Goal: Task Accomplishment & Management: Manage account settings

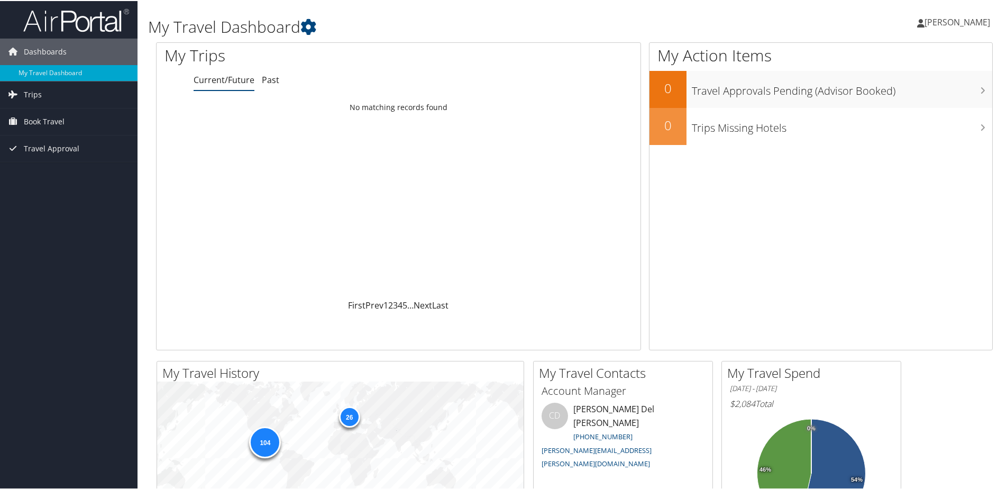
click at [951, 24] on span "[PERSON_NAME]" at bounding box center [957, 21] width 66 height 12
click at [910, 58] on link "My Settings" at bounding box center [929, 58] width 118 height 18
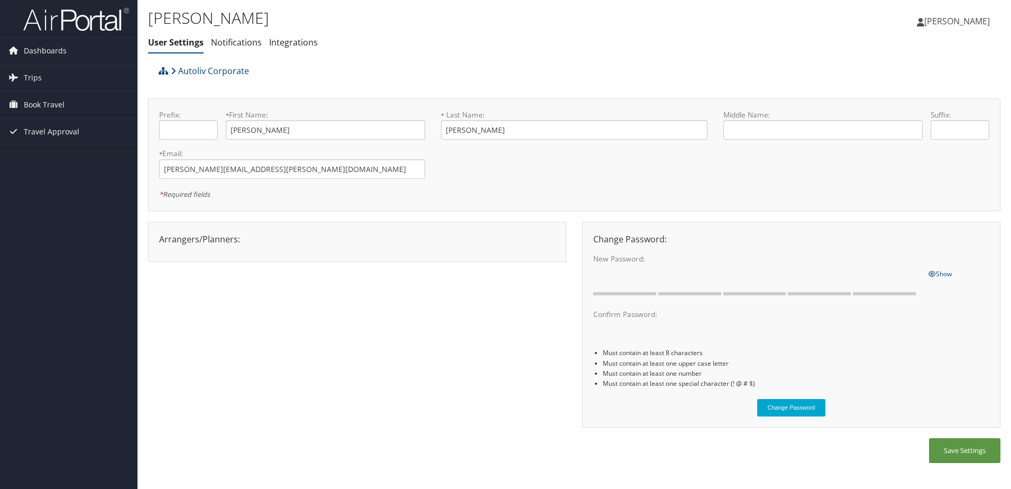
click at [930, 179] on div "Prefix: * First Name: Jaime This field is required * Last Name: Fuentes Alvarez…" at bounding box center [574, 154] width 846 height 90
click at [191, 128] on input "text" at bounding box center [188, 130] width 59 height 20
click at [171, 70] on icon at bounding box center [173, 71] width 5 height 8
click at [238, 44] on link "Notifications" at bounding box center [236, 42] width 51 height 12
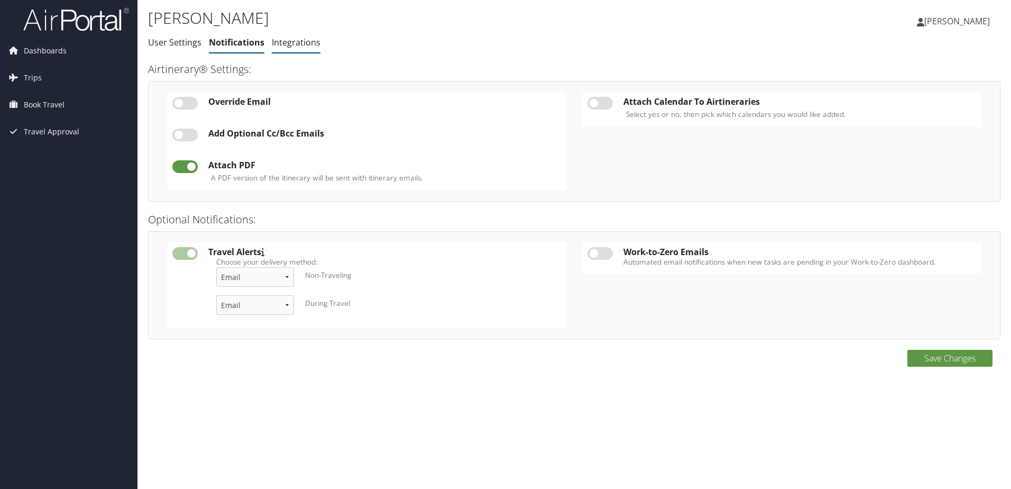
click at [291, 41] on link "Integrations" at bounding box center [296, 42] width 49 height 12
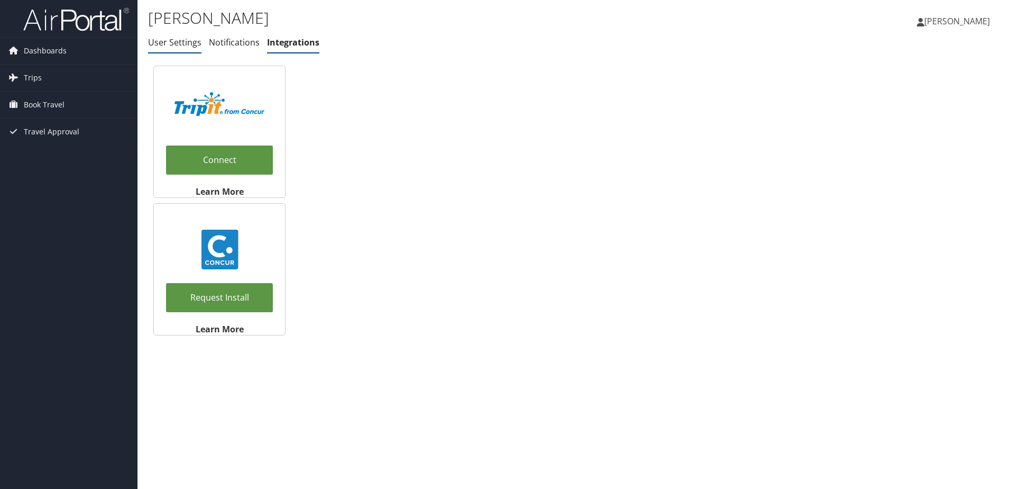
click at [181, 42] on link "User Settings" at bounding box center [174, 42] width 53 height 12
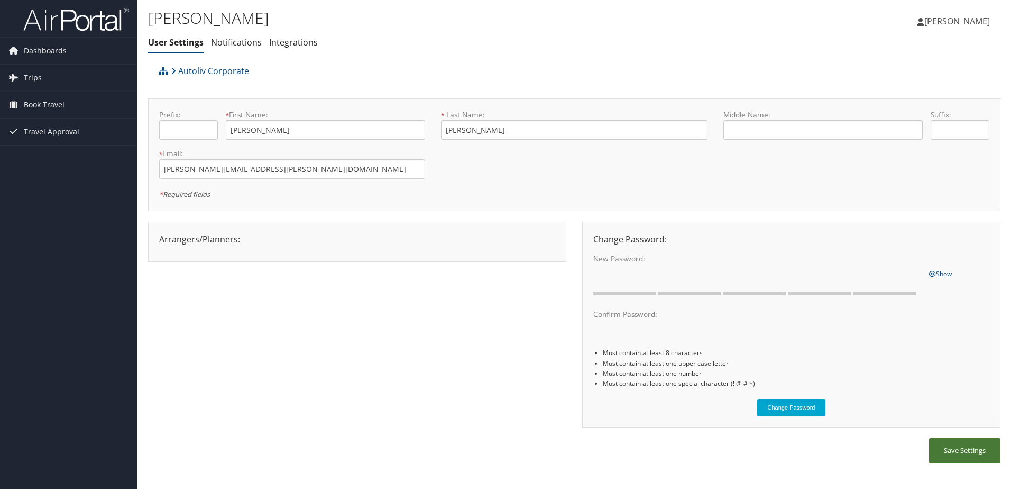
drag, startPoint x: 982, startPoint y: 448, endPoint x: 939, endPoint y: 443, distance: 43.2
click at [981, 448] on button "Save Settings" at bounding box center [964, 450] width 71 height 25
click at [34, 128] on span "Travel Approval" at bounding box center [52, 131] width 56 height 26
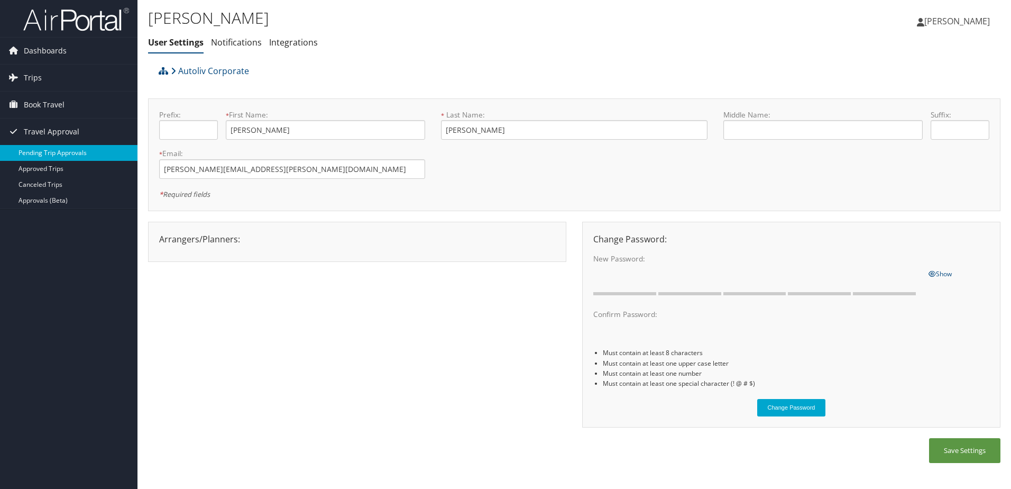
click at [58, 156] on link "Pending Trip Approvals" at bounding box center [68, 153] width 137 height 16
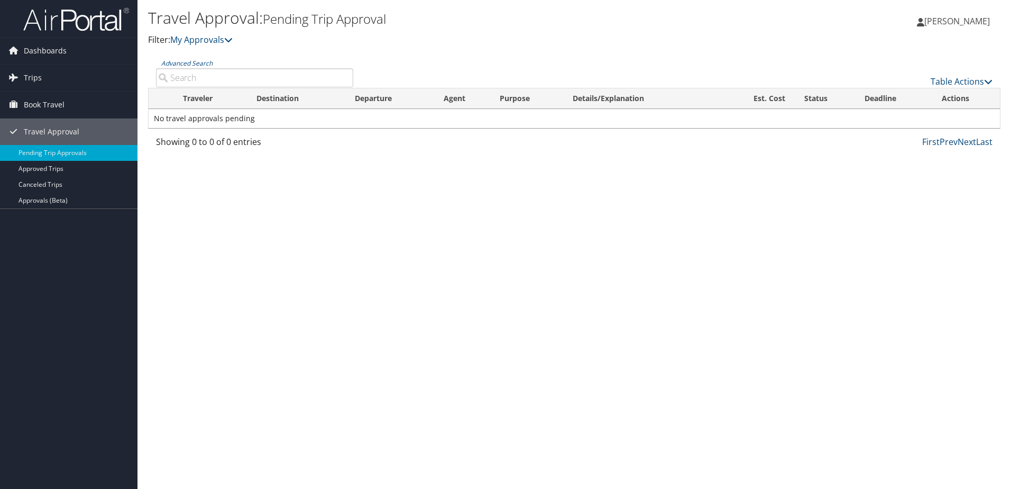
drag, startPoint x: 250, startPoint y: 240, endPoint x: 248, endPoint y: 224, distance: 15.9
click at [248, 238] on div "Travel Approval: Pending Trip Approval Filter: My Approvals Jaime Fuentes Alvar…" at bounding box center [573, 244] width 873 height 489
click at [232, 38] on icon at bounding box center [228, 39] width 8 height 8
click at [228, 43] on icon at bounding box center [228, 39] width 8 height 8
click at [231, 39] on icon at bounding box center [228, 39] width 8 height 8
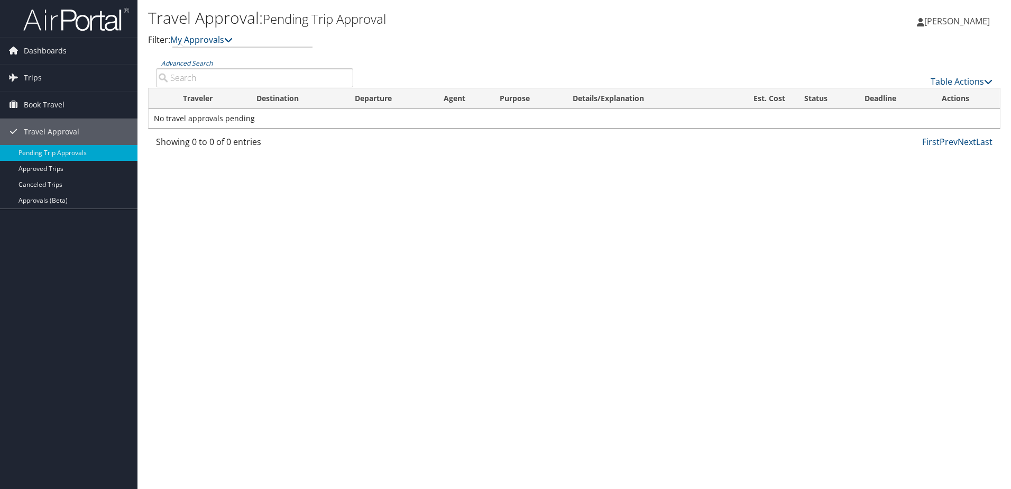
click at [427, 53] on div "Travel Approval: Pending Trip Approval Filter: My Approvals" at bounding box center [432, 31] width 568 height 52
drag, startPoint x: 993, startPoint y: 77, endPoint x: 982, endPoint y: 81, distance: 11.4
click at [992, 79] on div "Table Actions" at bounding box center [680, 73] width 639 height 30
click at [961, 236] on div "Travel Approval: Pending Trip Approval Filter: My Approvals Jaime Fuentes Alvar…" at bounding box center [573, 244] width 873 height 489
click at [72, 165] on link "Approved Trips" at bounding box center [68, 169] width 137 height 16
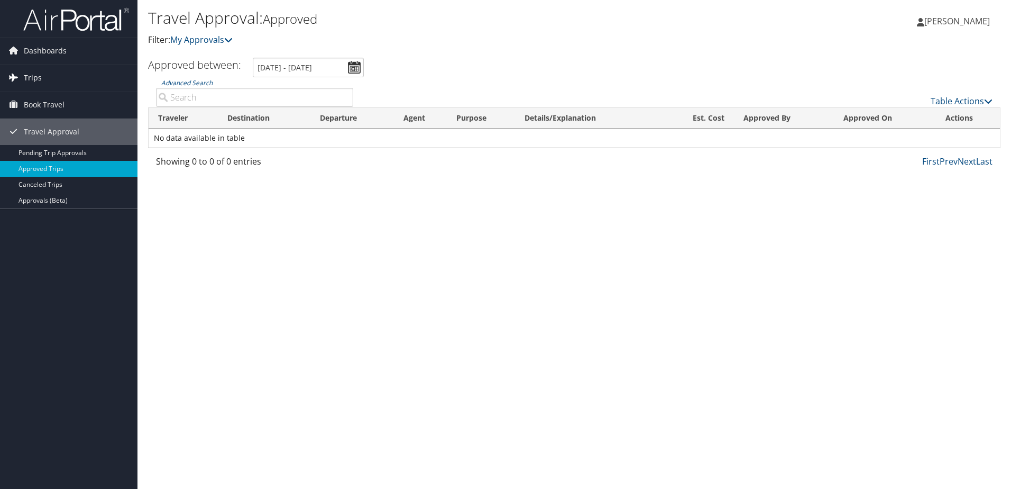
click at [62, 78] on link "Trips" at bounding box center [68, 78] width 137 height 26
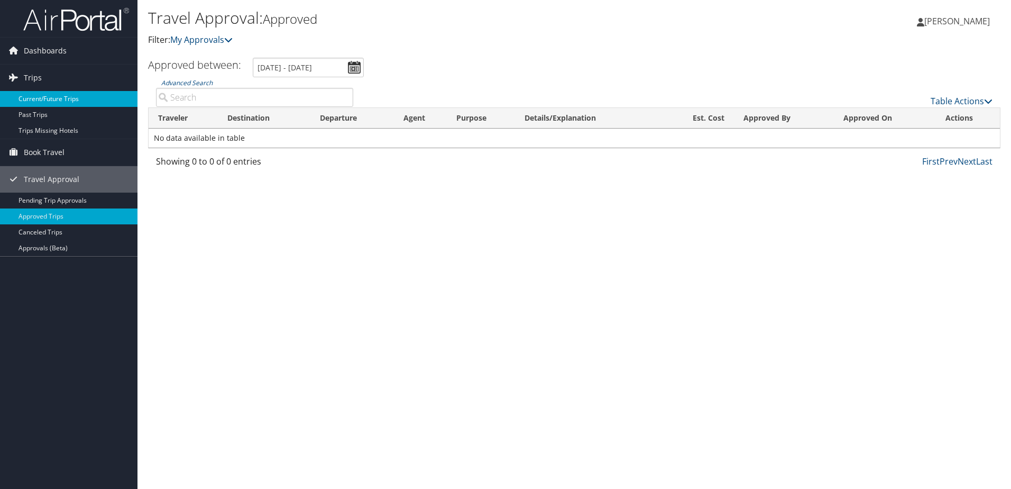
click at [53, 95] on link "Current/Future Trips" at bounding box center [68, 99] width 137 height 16
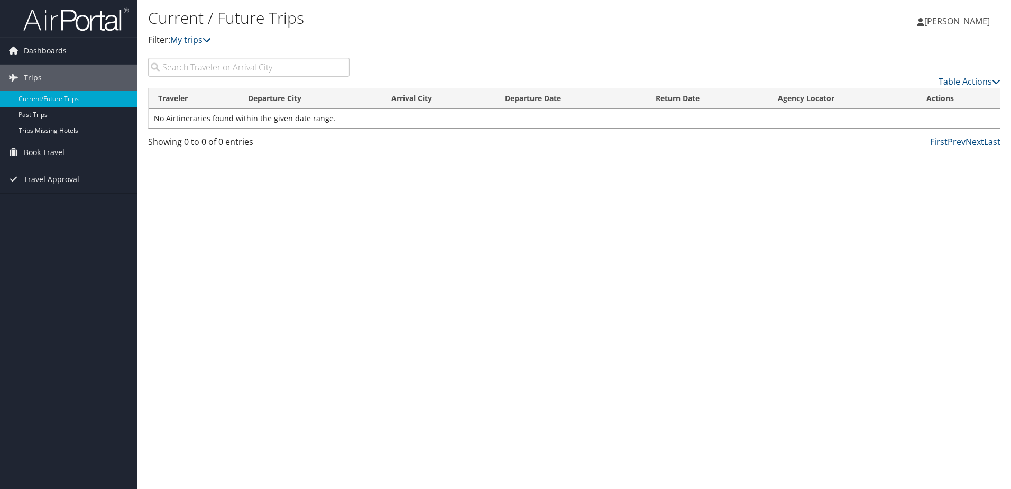
click at [338, 159] on div "Current / Future Trips Filter: My trips Jaime Fuentes Alvarez Jaime Fuentes Alv…" at bounding box center [573, 244] width 873 height 489
click at [57, 49] on span "Dashboards" at bounding box center [45, 51] width 43 height 26
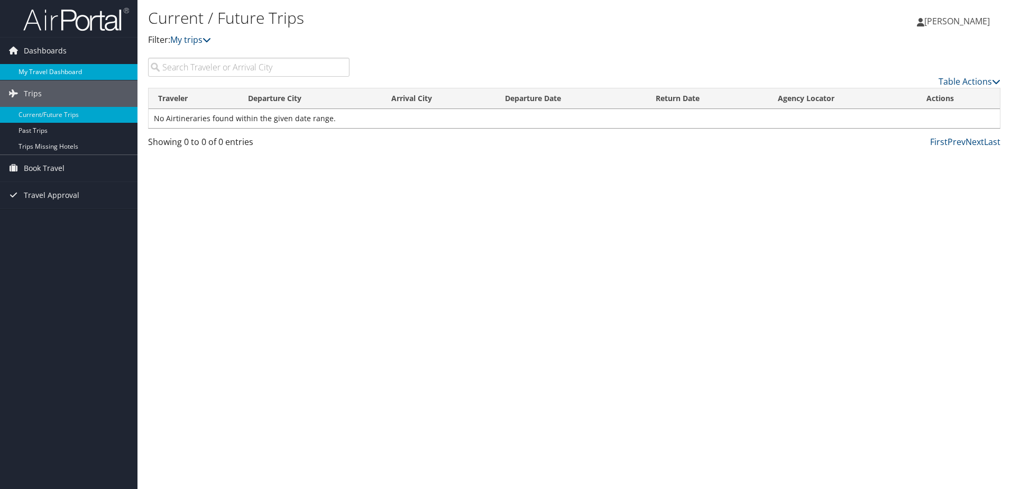
click at [64, 68] on link "My Travel Dashboard" at bounding box center [68, 72] width 137 height 16
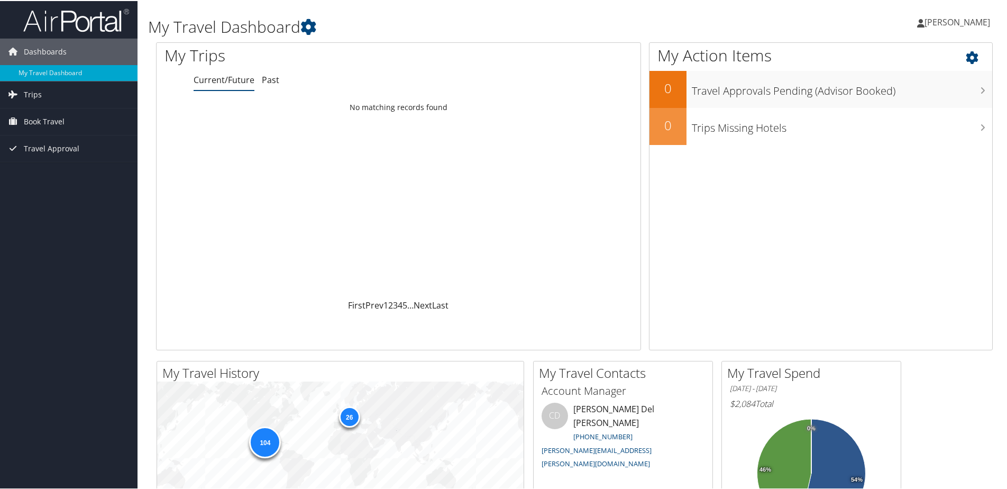
click at [967, 58] on icon at bounding box center [980, 54] width 31 height 18
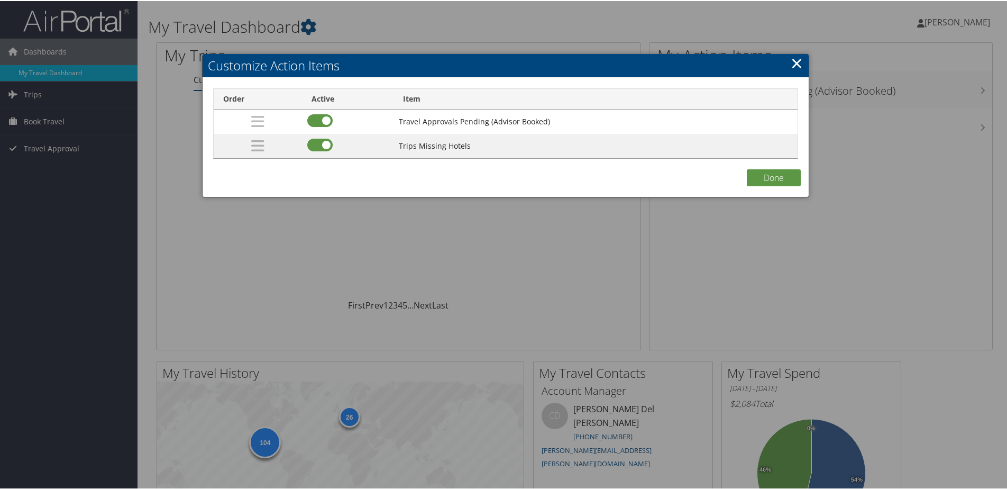
click at [792, 58] on link "×" at bounding box center [796, 61] width 12 height 21
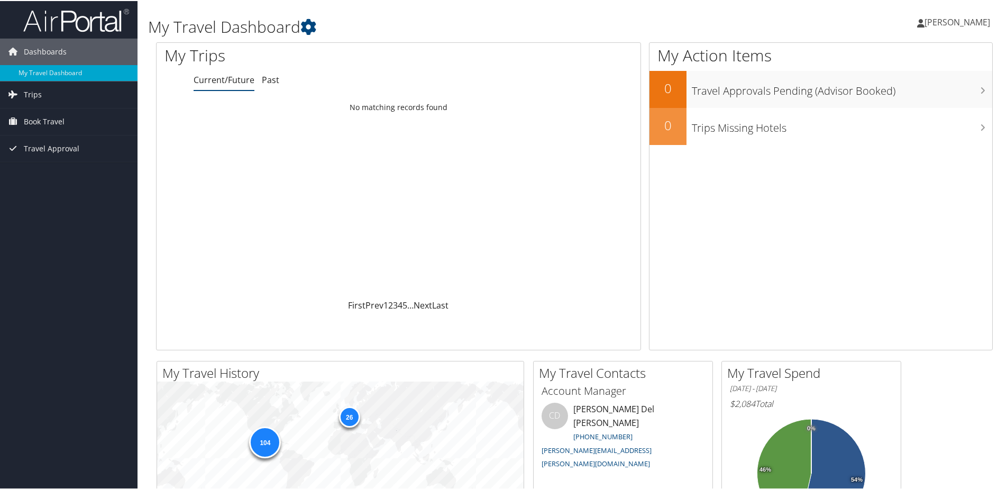
click at [924, 24] on span "Jaime Fuentes Alvarez" at bounding box center [957, 21] width 66 height 12
click at [927, 102] on link "View Travel Profile" at bounding box center [929, 94] width 118 height 18
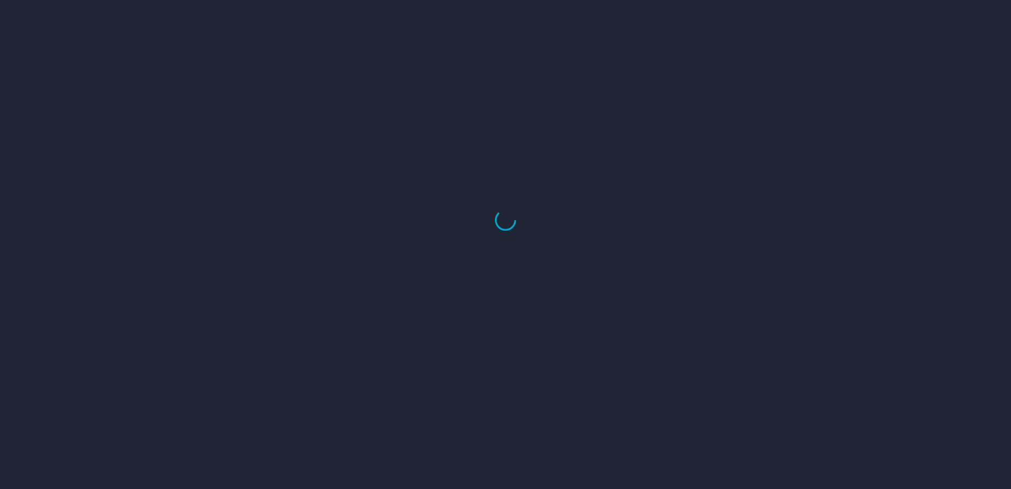
select select "US"
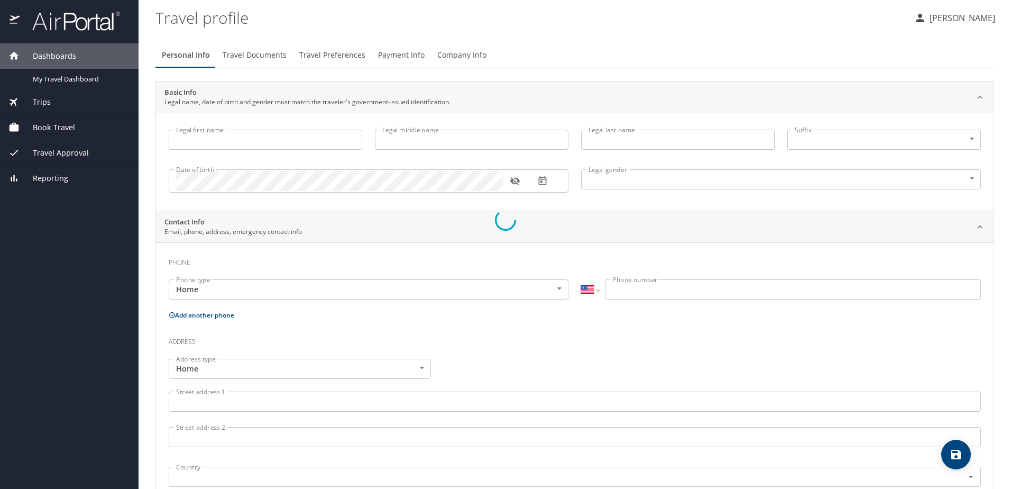
type input "[PERSON_NAME]"
type input "[DEMOGRAPHIC_DATA]"
type input "Raul"
type input "Gonzalez"
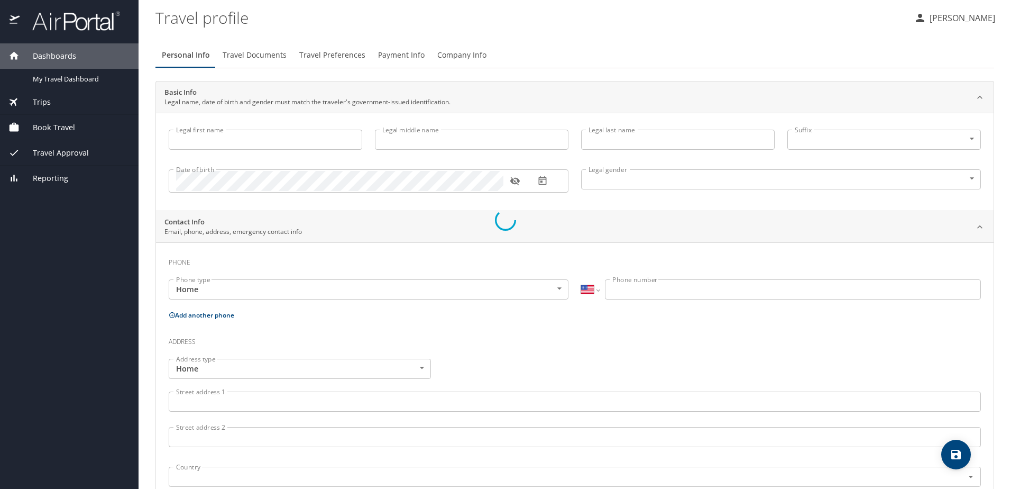
select select "MX"
type input "442 101 8572"
select select "MX"
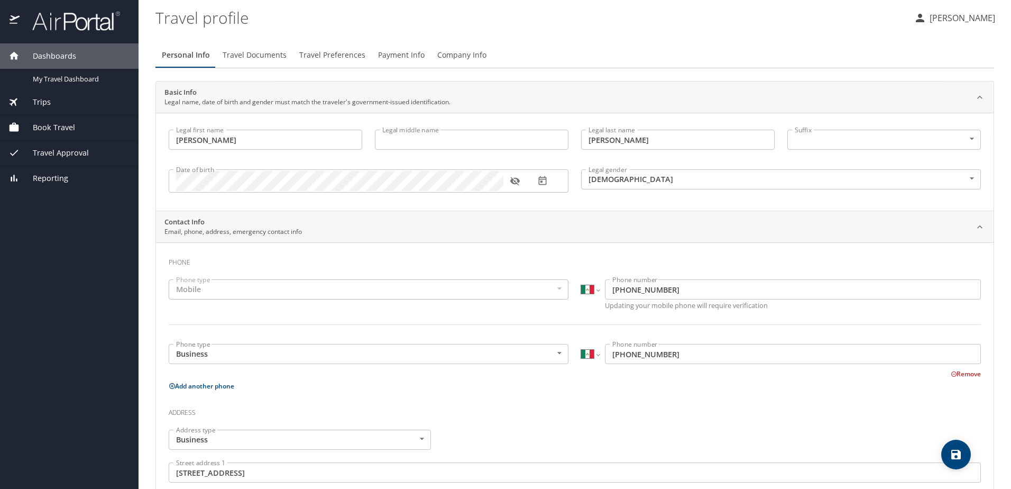
click at [516, 185] on icon "button" at bounding box center [515, 181] width 11 height 11
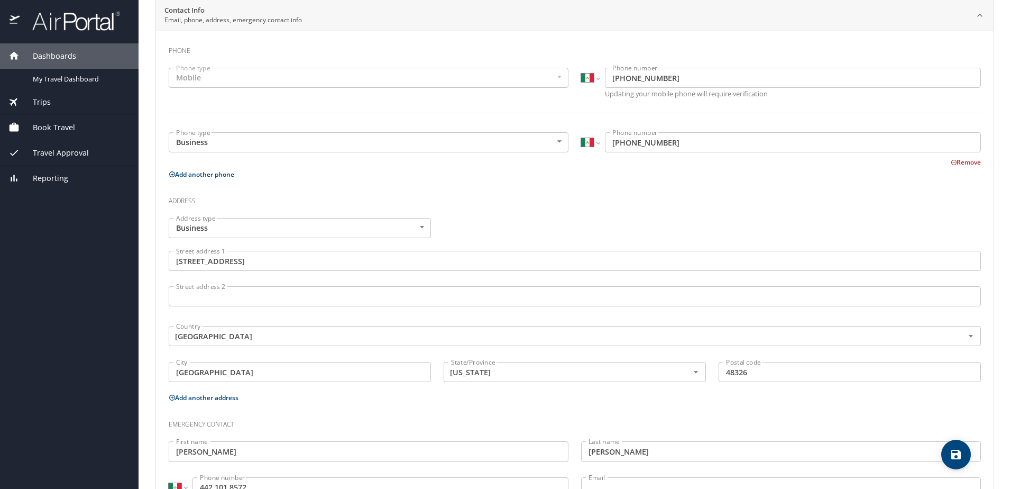
scroll to position [255, 0]
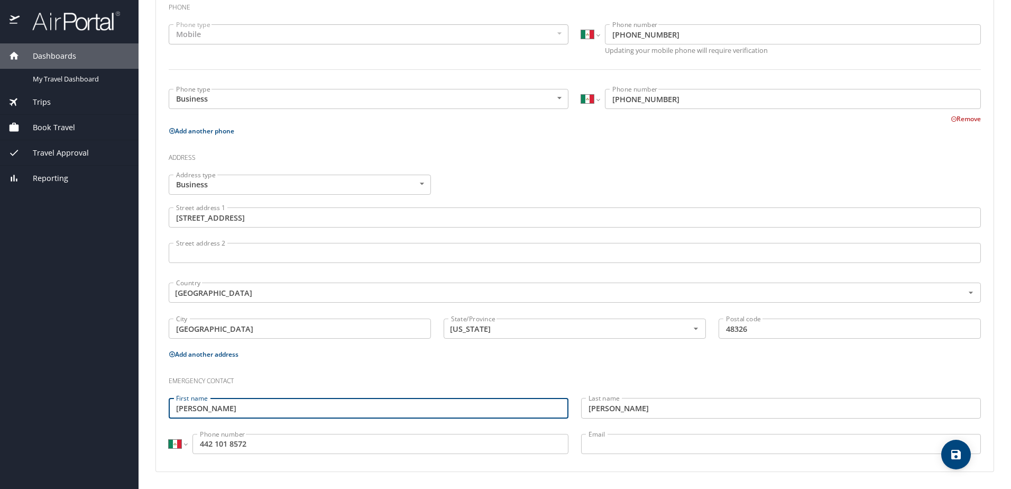
drag, startPoint x: 203, startPoint y: 408, endPoint x: 141, endPoint y: 408, distance: 62.4
click at [141, 408] on main "Travel profile Jaime Fuentes Alvarez Personal Info Travel Documents Travel Pref…" at bounding box center [575, 244] width 872 height 489
type input "Kenia"
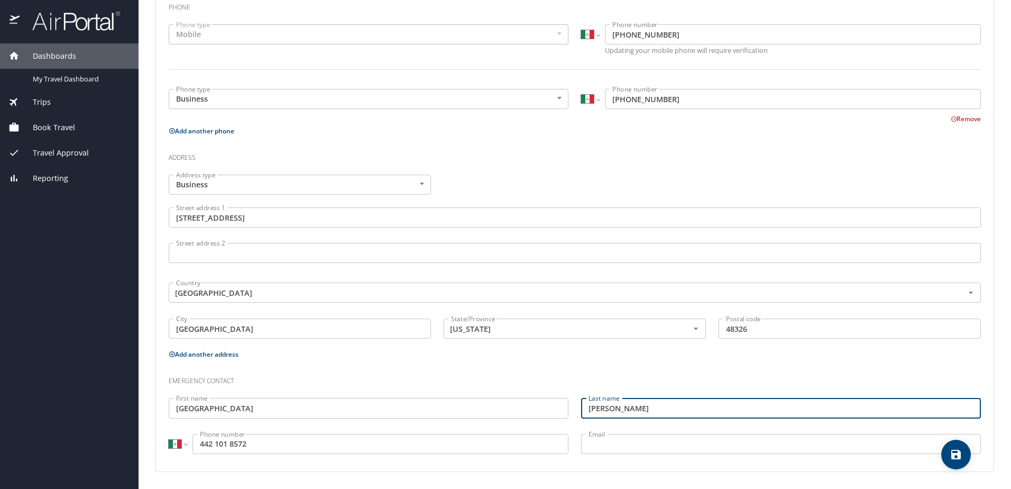
drag, startPoint x: 626, startPoint y: 402, endPoint x: 558, endPoint y: 397, distance: 68.4
click at [558, 398] on div "Emergency contact First name Kenia First name Last name Gonzalez Last name Inte…" at bounding box center [574, 412] width 825 height 99
type input "Barraza"
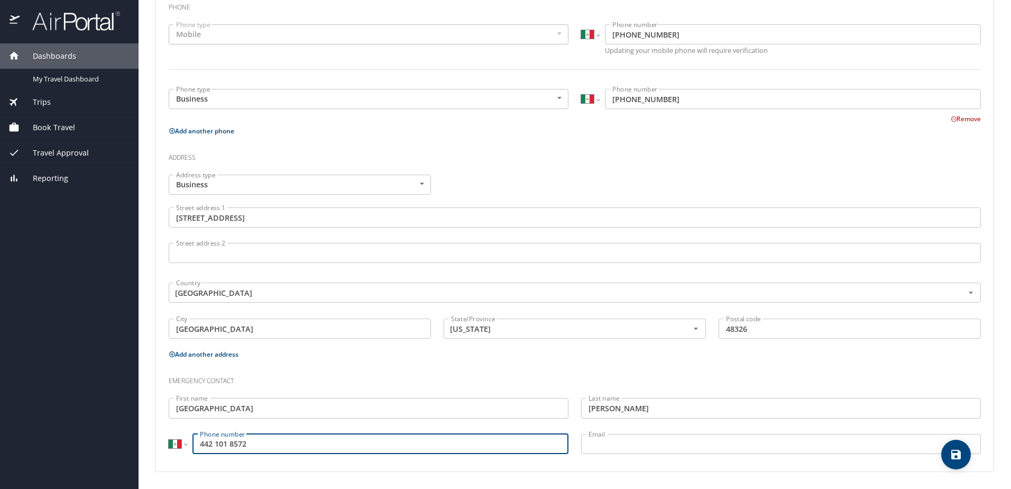
click at [242, 446] on input "442 101 8572" at bounding box center [380, 444] width 376 height 20
drag, startPoint x: 260, startPoint y: 445, endPoint x: 88, endPoint y: 445, distance: 171.3
click at [88, 445] on div "Dashboards My Travel Dashboard Trips Current / Future Trips Past Trips Trips Mi…" at bounding box center [505, 244] width 1011 height 489
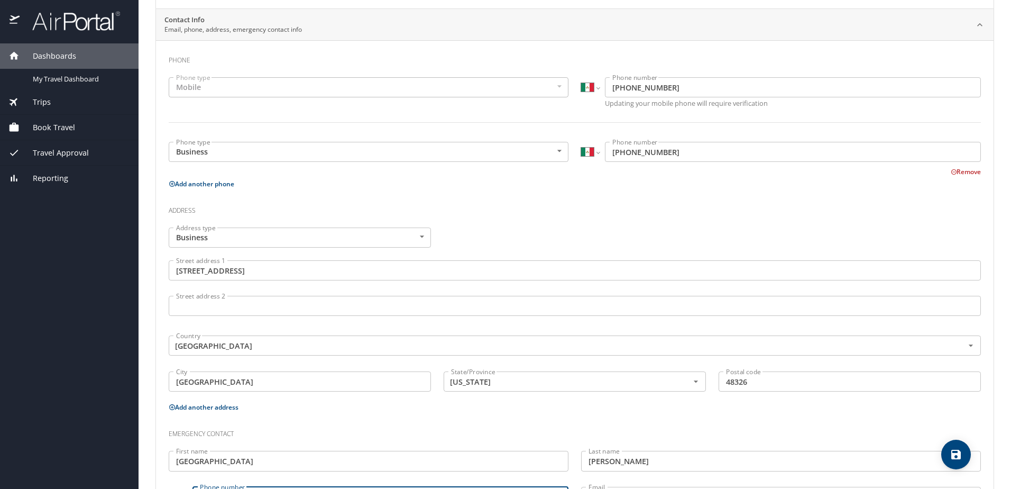
type input "667 191 5437"
click at [416, 236] on body "Dashboards My Travel Dashboard Trips Current / Future Trips Past Trips Trips Mi…" at bounding box center [505, 244] width 1011 height 489
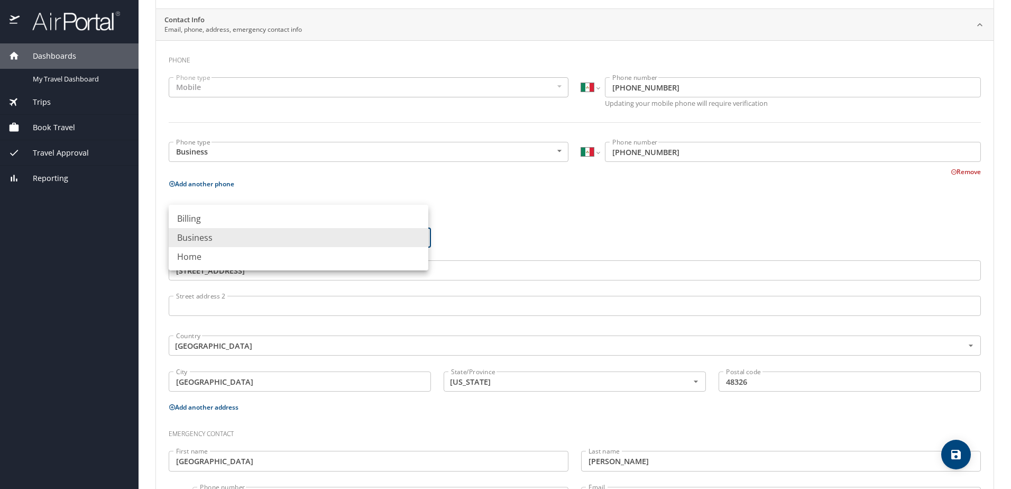
click at [490, 218] on div at bounding box center [505, 244] width 1011 height 489
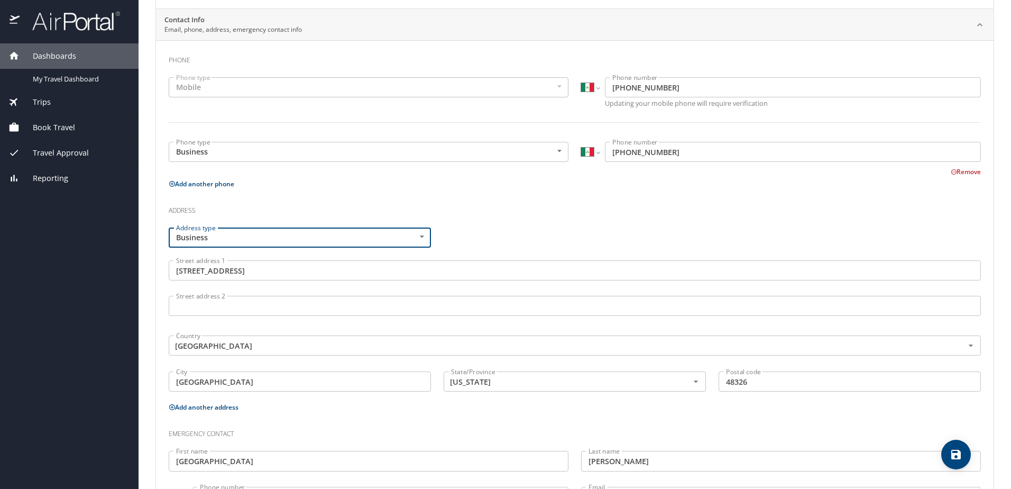
click at [220, 270] on input "1320 Pacific Dr" at bounding box center [575, 270] width 812 height 20
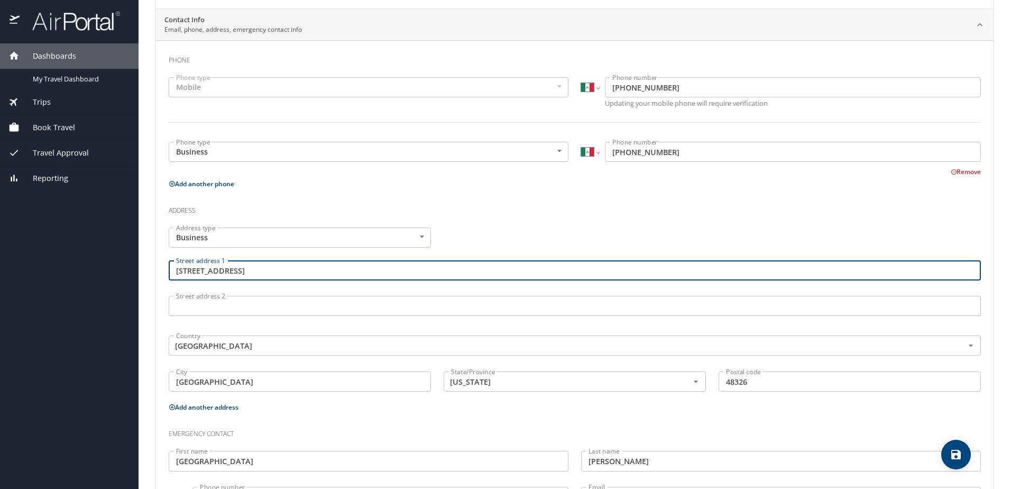
drag, startPoint x: 245, startPoint y: 267, endPoint x: 102, endPoint y: 260, distance: 142.9
click at [102, 260] on div "Dashboards My Travel Dashboard Trips Current / Future Trips Past Trips Trips Mi…" at bounding box center [505, 244] width 1011 height 489
paste input "Av. El Tepeyac 1120-B, CP 76250, Querétaro"
click at [373, 276] on input "Av. El Tepeyac 1120-B, CP 76250, Querétaro" at bounding box center [575, 270] width 812 height 20
click at [403, 268] on input "Av. El Tepeyac 1120-B, CP 76250, Querétaro" at bounding box center [575, 270] width 812 height 20
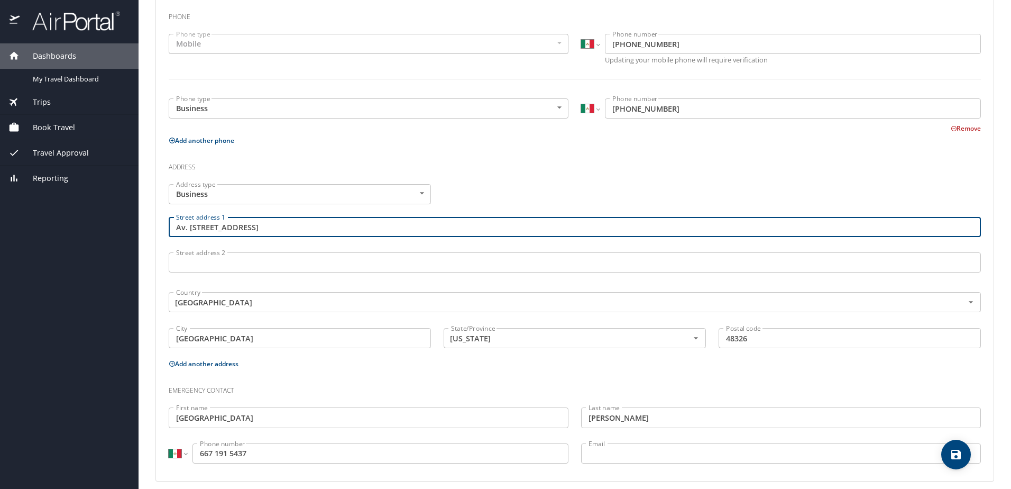
scroll to position [255, 0]
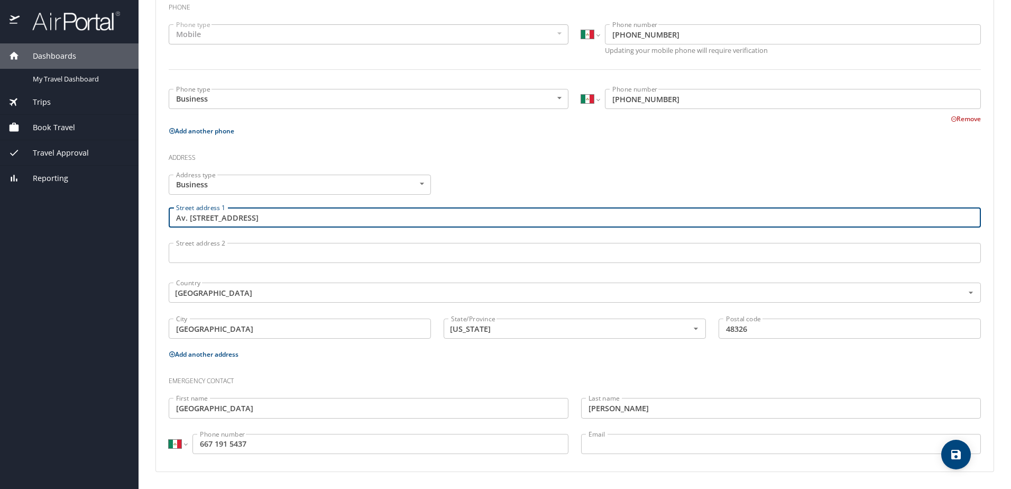
type input "Av. El Tepeyac 1120-B, CP 76250, Querétaro"
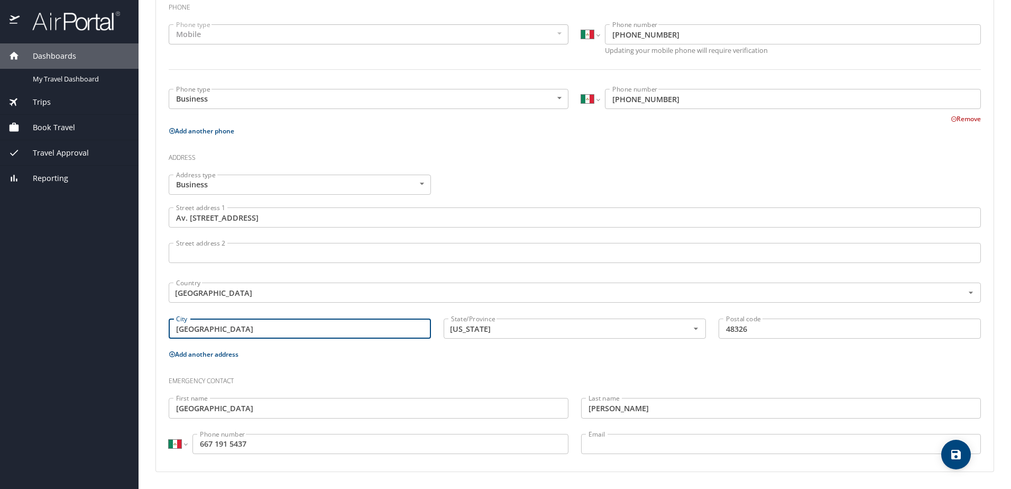
drag, startPoint x: 235, startPoint y: 328, endPoint x: 119, endPoint y: 318, distance: 116.2
click at [119, 318] on div "Dashboards My Travel Dashboard Trips Current / Future Trips Past Trips Trips Mi…" at bounding box center [505, 244] width 1011 height 489
type input "Querétaro"
click at [509, 327] on input "Michigan" at bounding box center [559, 328] width 225 height 14
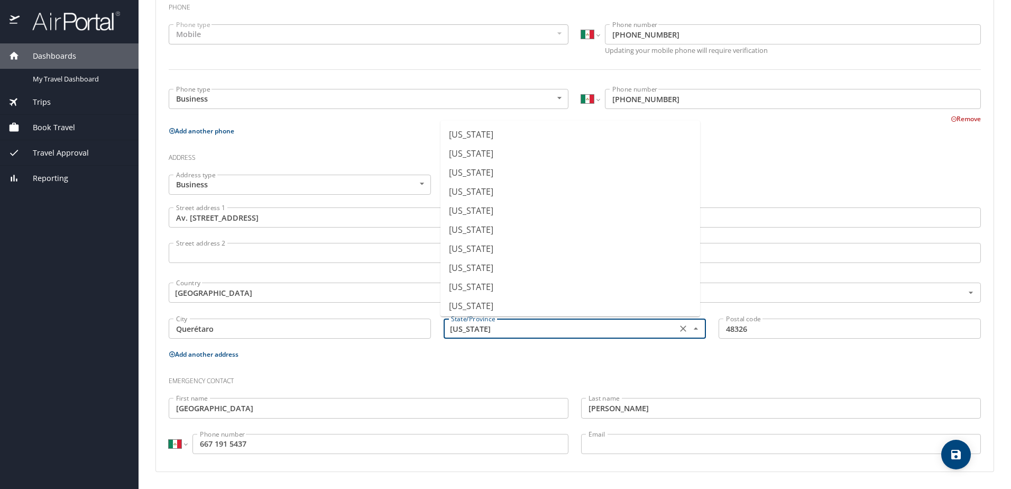
scroll to position [248, 0]
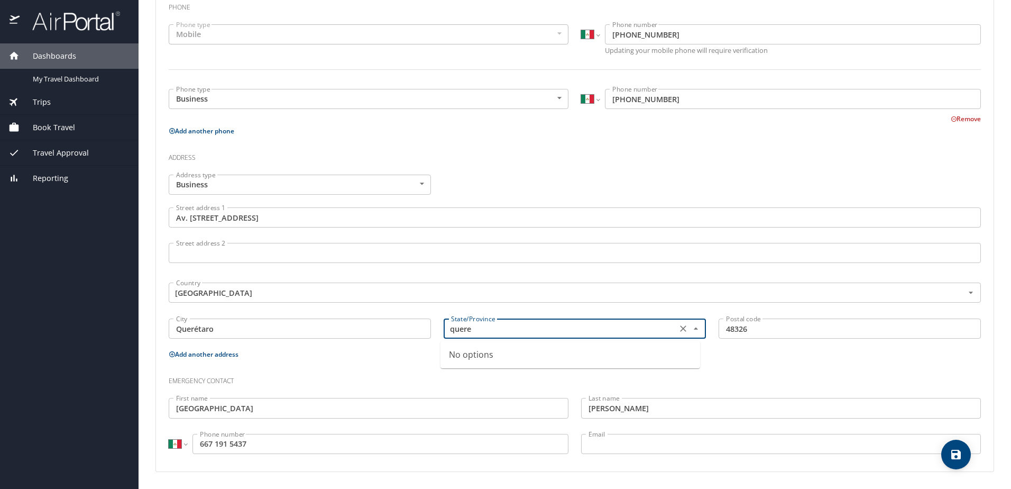
type input "Michigan"
click at [376, 360] on p "Add another address" at bounding box center [575, 353] width 812 height 13
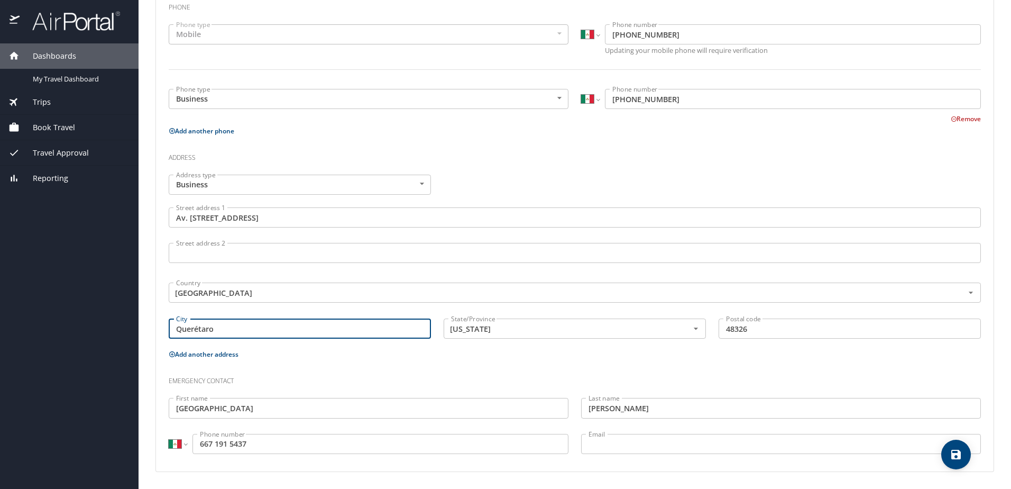
drag, startPoint x: 251, startPoint y: 321, endPoint x: 244, endPoint y: 326, distance: 8.8
click at [251, 323] on input "Querétaro" at bounding box center [300, 328] width 262 height 20
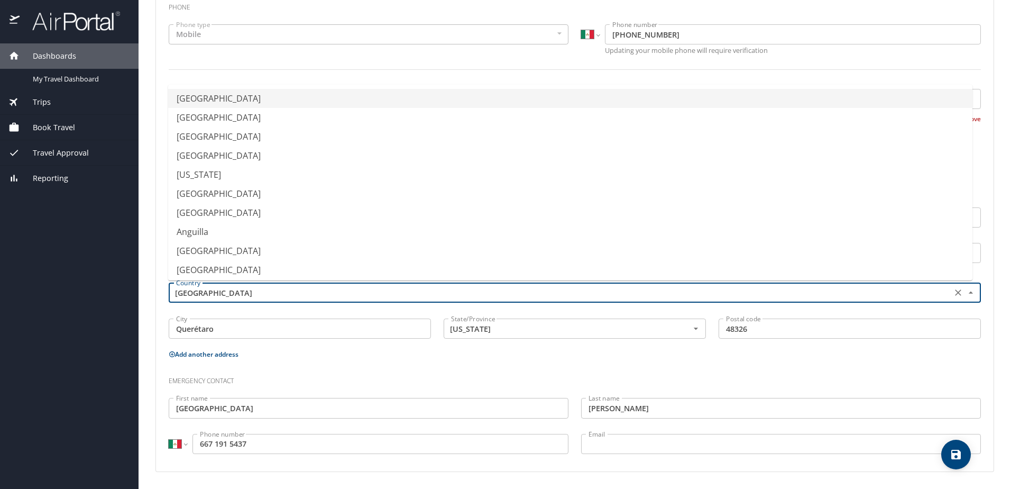
click at [252, 293] on input "United States of America" at bounding box center [559, 292] width 775 height 14
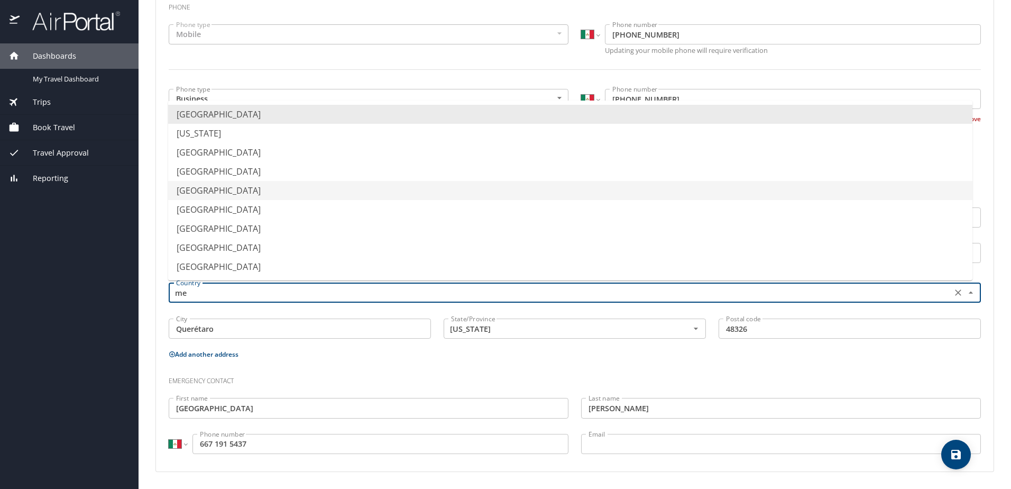
type input "Mexico"
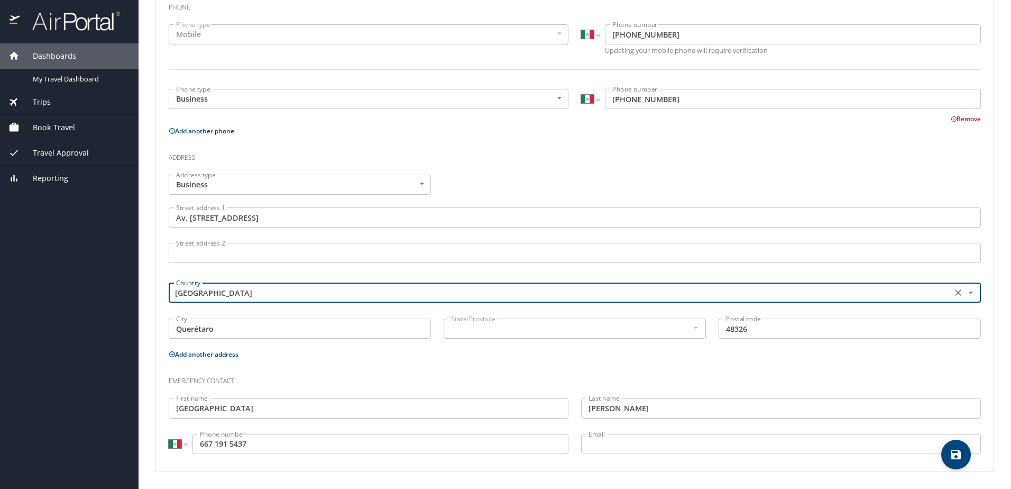
type input "Mexico"
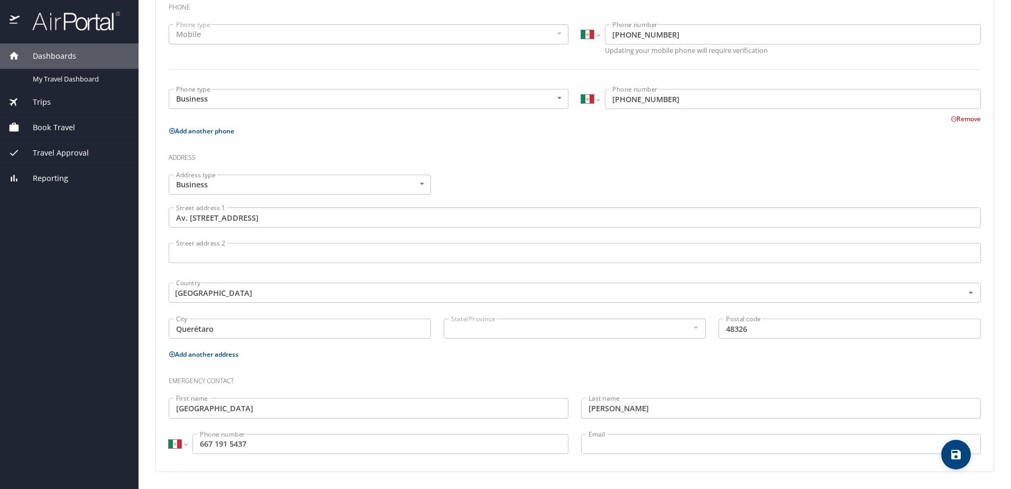
drag, startPoint x: 643, startPoint y: 361, endPoint x: 736, endPoint y: 355, distance: 93.8
click at [645, 361] on p "Add another address" at bounding box center [575, 353] width 812 height 13
click at [752, 326] on input "48326" at bounding box center [850, 328] width 262 height 20
click at [674, 325] on div "Address type Business Business Address type Street address 1 Av. El Tepeyac 112…" at bounding box center [574, 257] width 825 height 179
type input "76250"
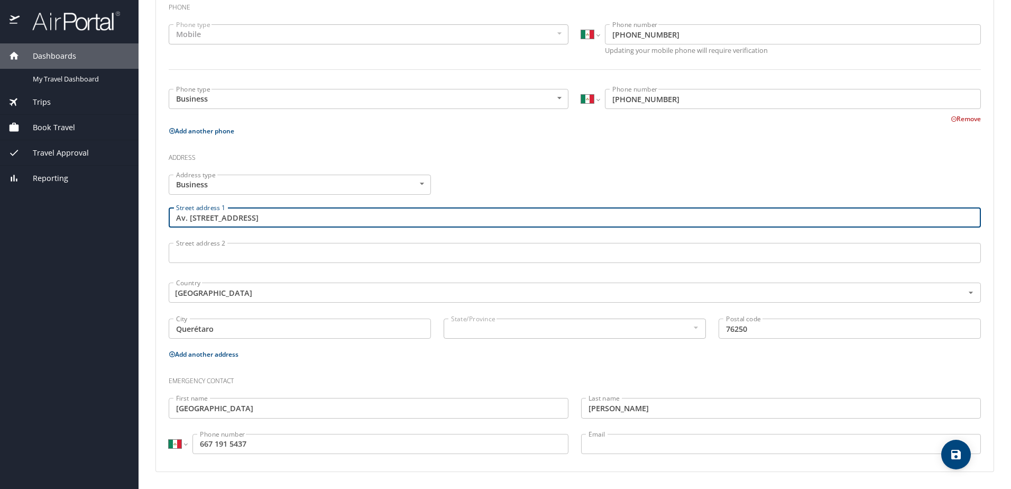
drag, startPoint x: 345, startPoint y: 218, endPoint x: 250, endPoint y: 220, distance: 95.2
click at [254, 221] on input "Av. El Tepeyac 1120-B, CP 76250, Querétaro" at bounding box center [575, 217] width 812 height 20
type input "Av. El Tepeyac 1120-B"
click at [226, 331] on input "Querétaro" at bounding box center [300, 328] width 262 height 20
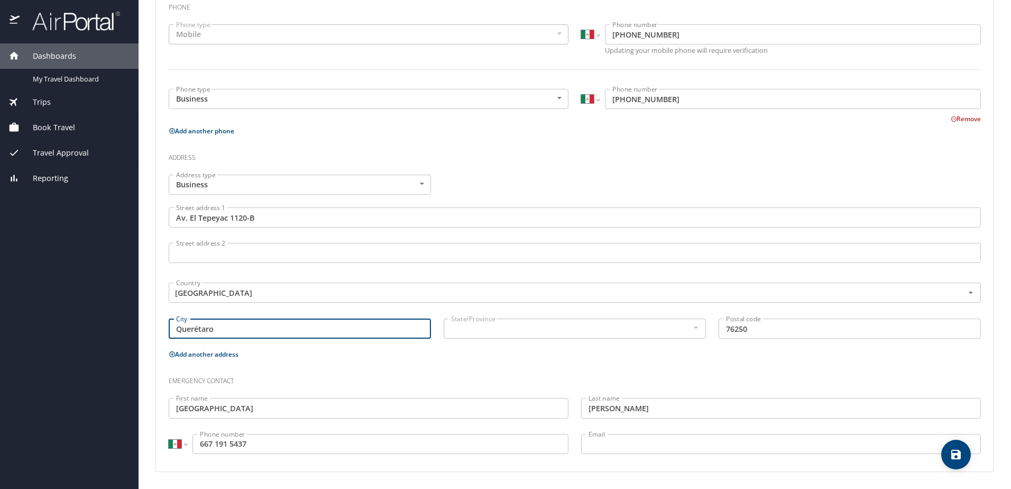
drag, startPoint x: 286, startPoint y: 331, endPoint x: 107, endPoint y: 335, distance: 179.3
click at [107, 335] on div "Dashboards My Travel Dashboard Trips Current / Future Trips Past Trips Trips Mi…" at bounding box center [505, 244] width 1011 height 489
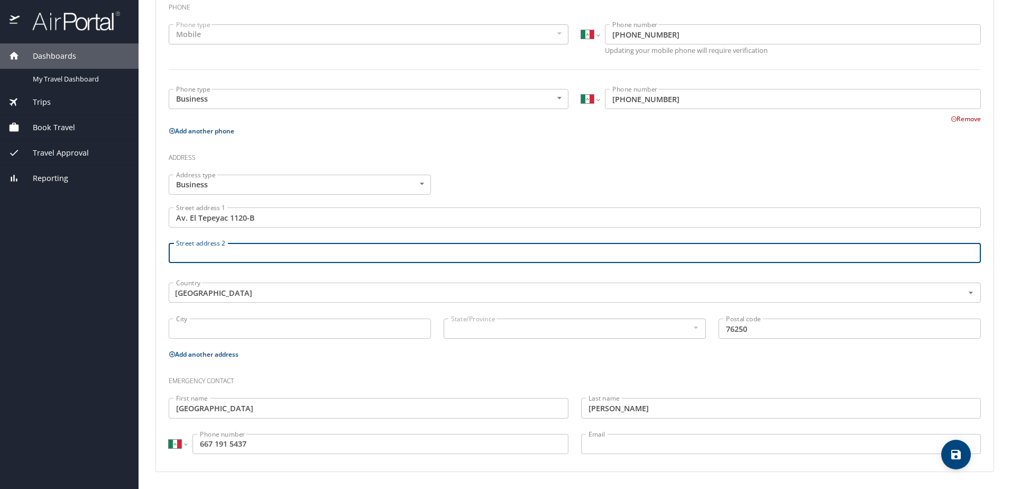
click at [229, 250] on input "Street address 2" at bounding box center [575, 253] width 812 height 20
click at [692, 327] on div at bounding box center [695, 327] width 12 height 13
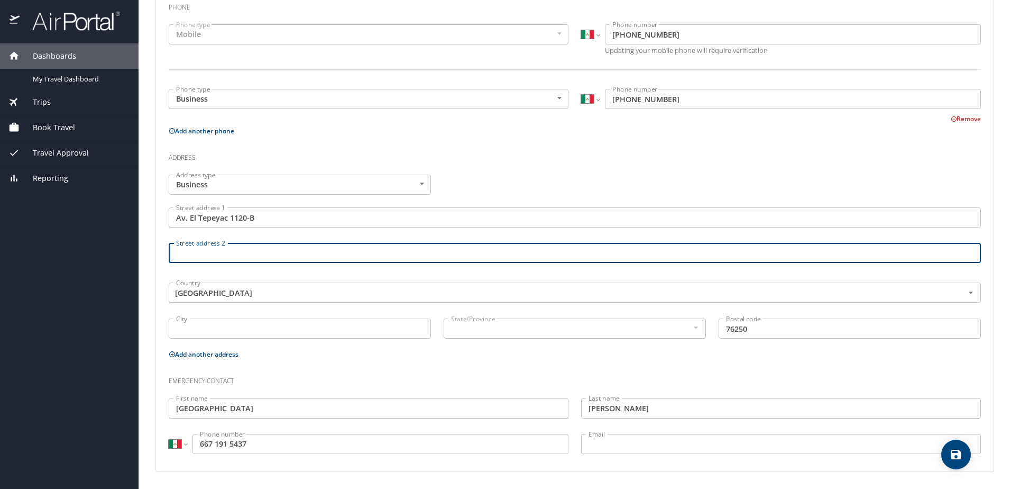
click at [250, 330] on input "City" at bounding box center [300, 328] width 262 height 20
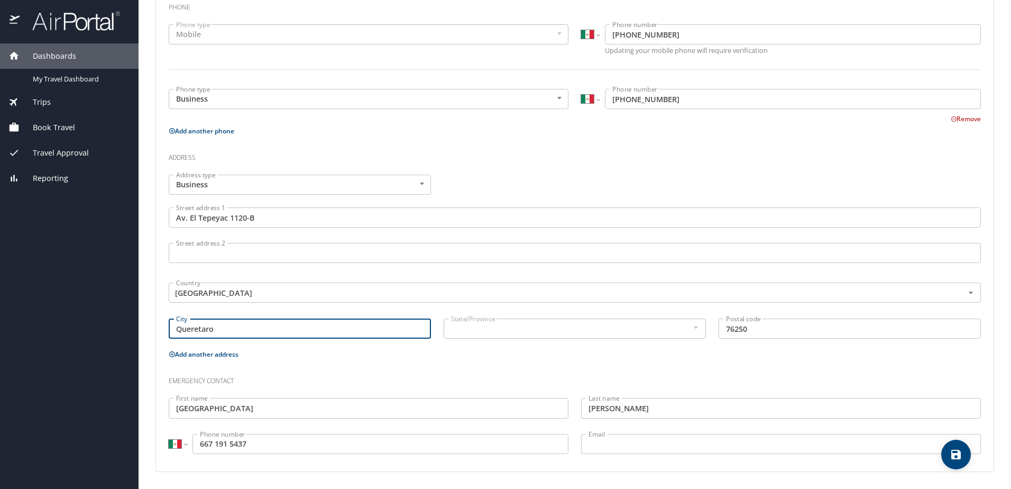
type input "Queretaro"
click at [955, 457] on icon "save" at bounding box center [956, 454] width 13 height 13
select select "MX"
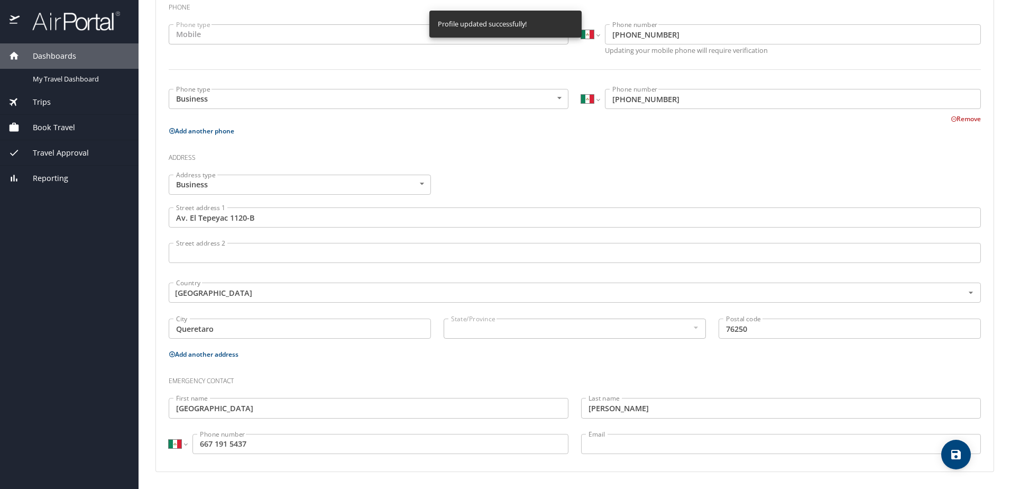
select select "MX"
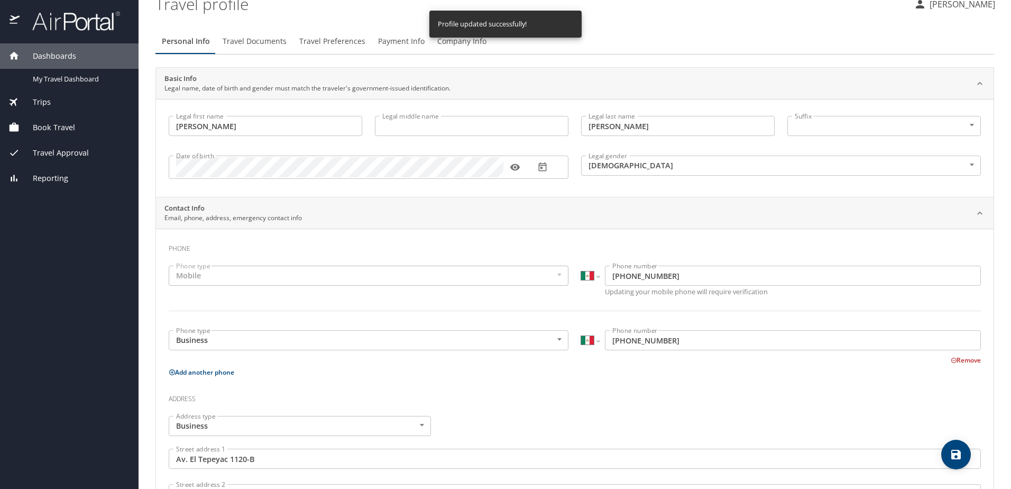
scroll to position [0, 0]
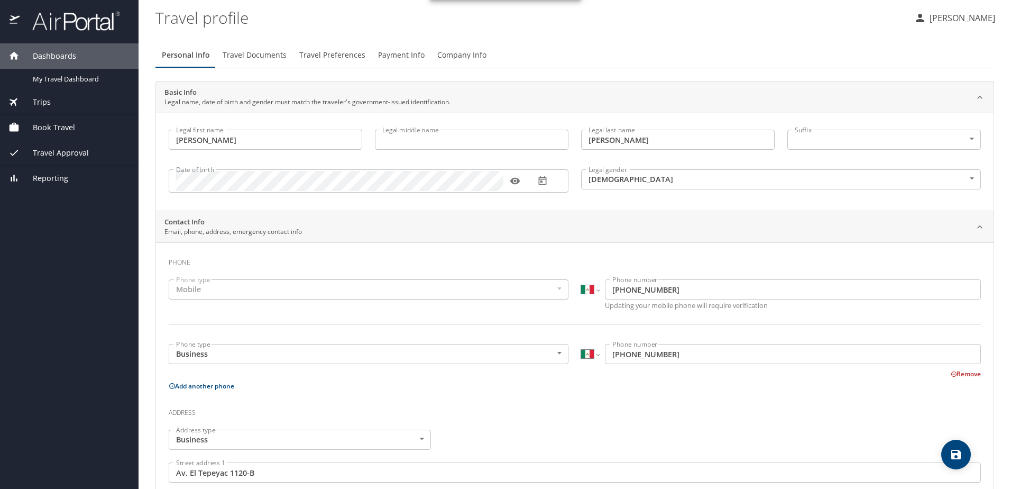
click at [251, 54] on span "Travel Documents" at bounding box center [255, 55] width 64 height 13
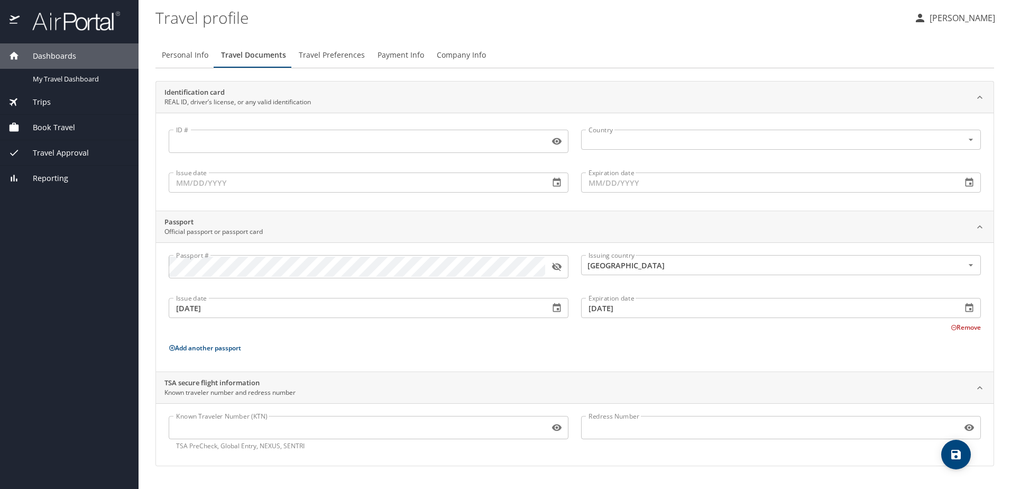
click at [552, 270] on icon "button" at bounding box center [556, 266] width 11 height 11
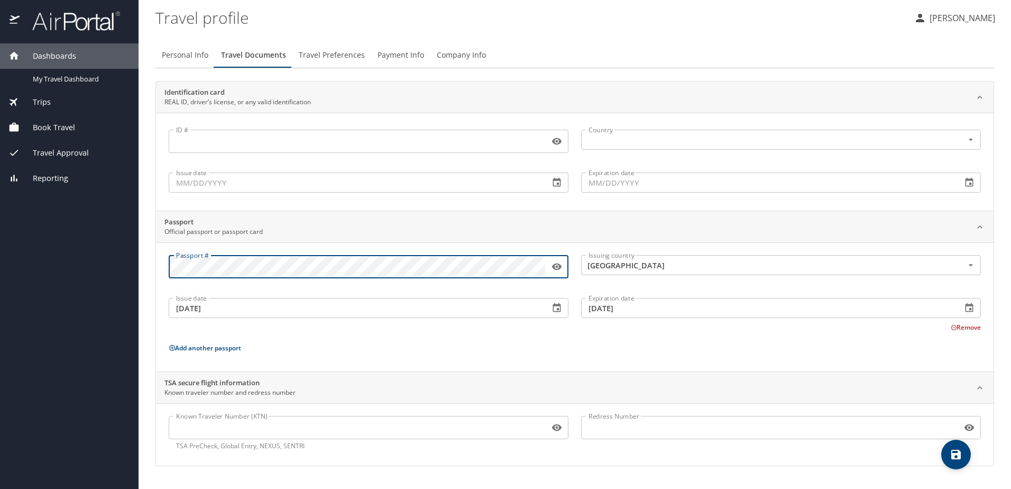
click at [111, 266] on div "Dashboards My Travel Dashboard Trips Current / Future Trips Past Trips Trips Mi…" at bounding box center [505, 244] width 1011 height 489
click at [552, 307] on icon "button" at bounding box center [556, 307] width 11 height 11
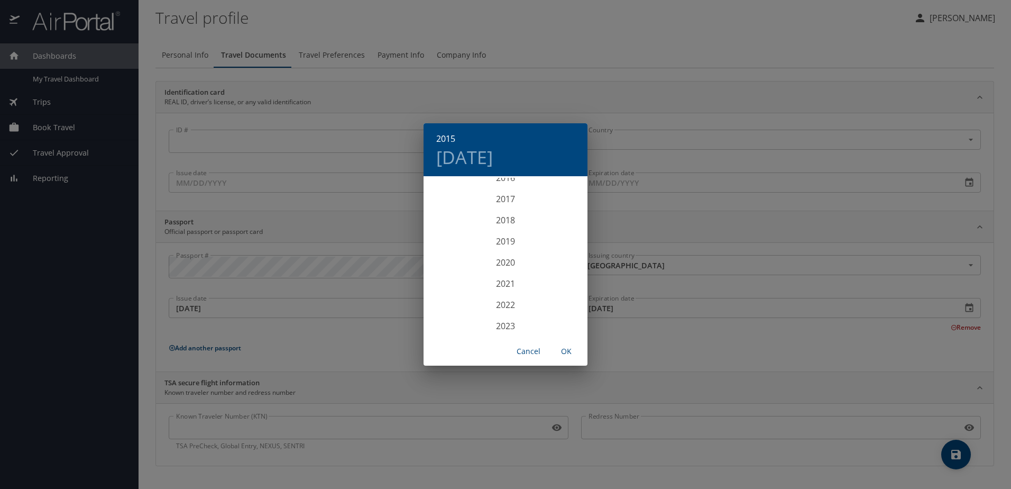
scroll to position [2548, 0]
click at [498, 314] on div "2025" at bounding box center [505, 315] width 164 height 21
click at [560, 234] on div "Jun" at bounding box center [560, 237] width 54 height 40
click at [464, 311] on p "30" at bounding box center [462, 308] width 7 height 7
click at [565, 349] on span "OK" at bounding box center [566, 351] width 25 height 13
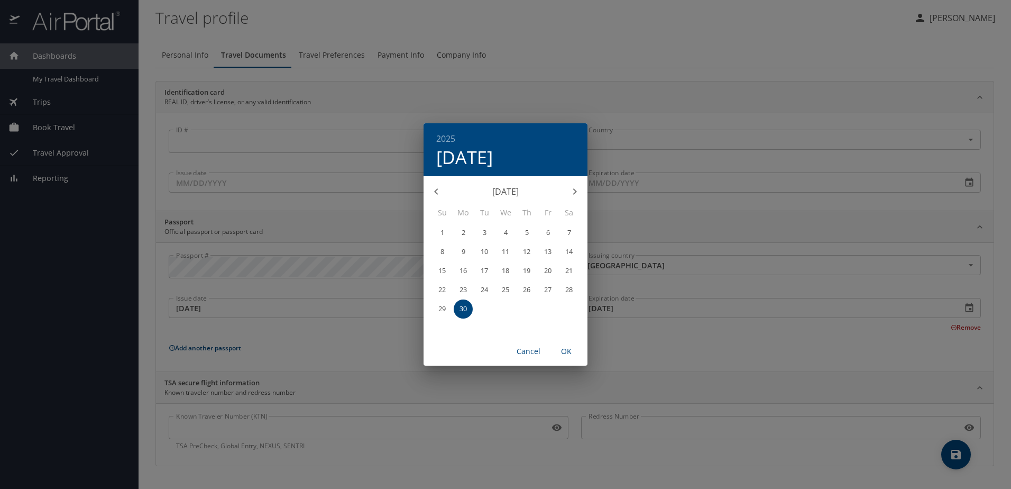
type input "06/30/2025"
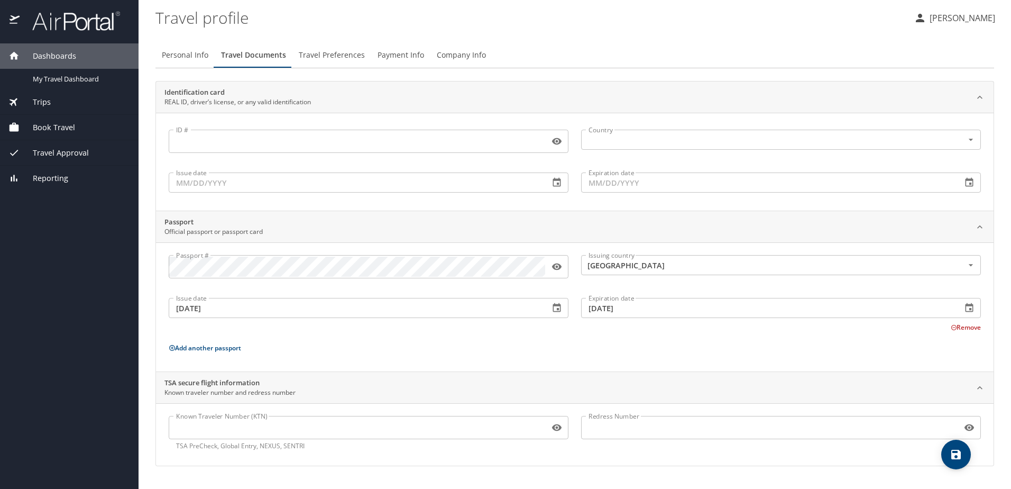
click at [562, 312] on icon "button" at bounding box center [556, 307] width 11 height 11
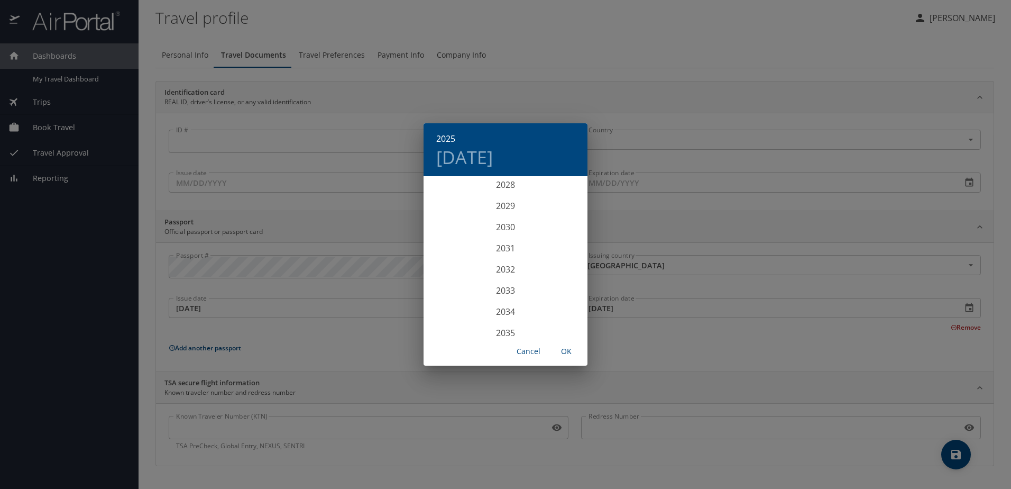
scroll to position [2760, 0]
click at [500, 312] on div "2035" at bounding box center [505, 315] width 164 height 21
click at [550, 239] on div "Jun" at bounding box center [560, 237] width 54 height 40
click at [565, 308] on p "30" at bounding box center [568, 308] width 7 height 7
click at [566, 353] on span "OK" at bounding box center [566, 351] width 25 height 13
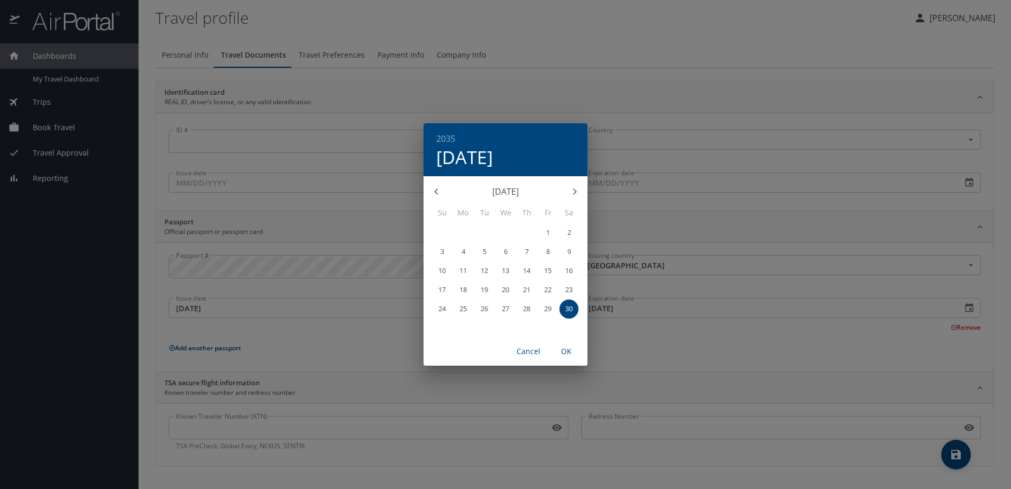
type input "06/30/2035"
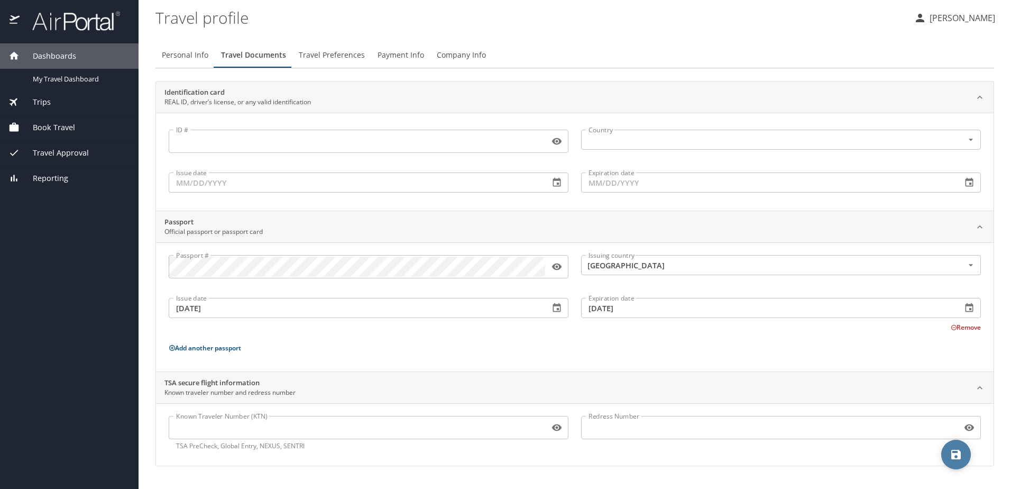
click at [963, 455] on span "save" at bounding box center [956, 454] width 30 height 13
click at [560, 269] on icon "button" at bounding box center [556, 266] width 11 height 11
click at [956, 459] on icon "save" at bounding box center [956, 454] width 10 height 10
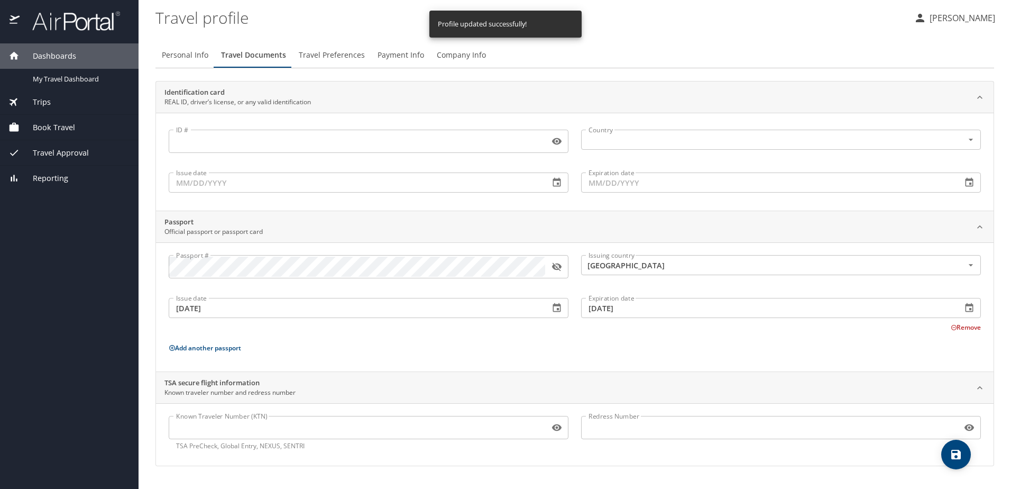
click at [323, 54] on span "Travel Preferences" at bounding box center [332, 55] width 66 height 13
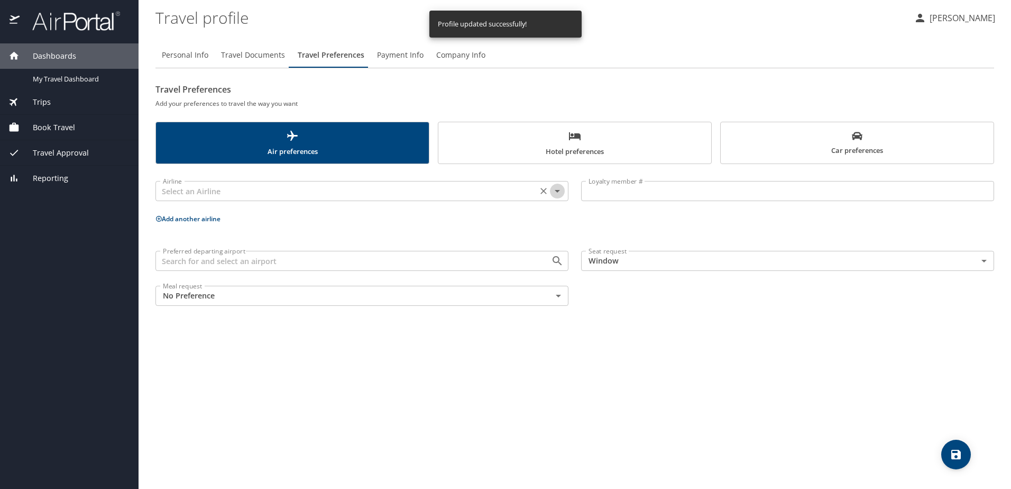
click at [557, 191] on icon "Open" at bounding box center [557, 191] width 5 height 3
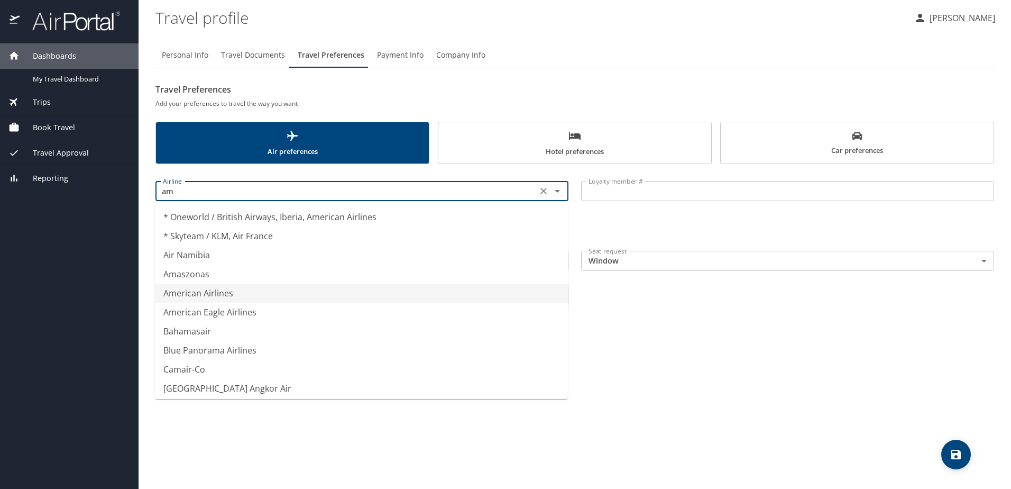
click at [245, 295] on li "American Airlines" at bounding box center [361, 292] width 413 height 19
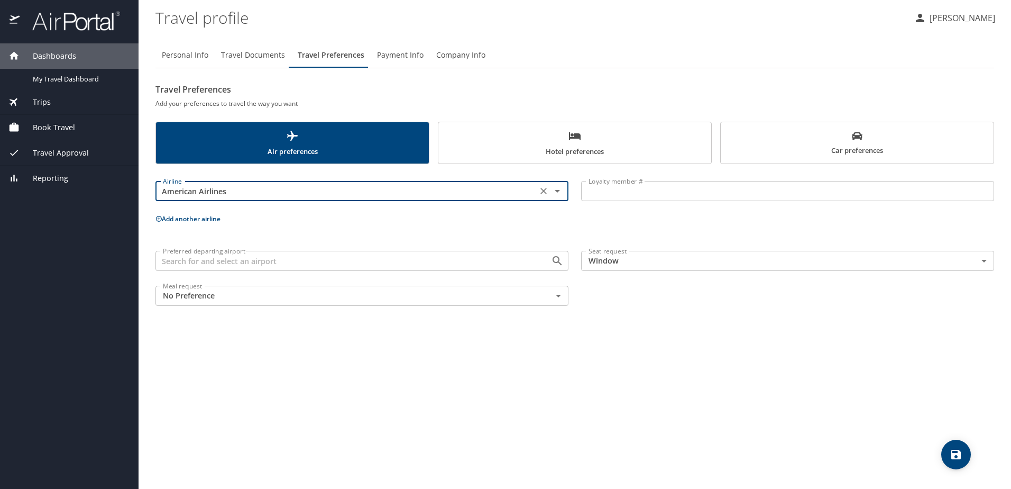
type input "American Airlines"
click at [685, 194] on input "Loyalty member #" at bounding box center [787, 191] width 413 height 20
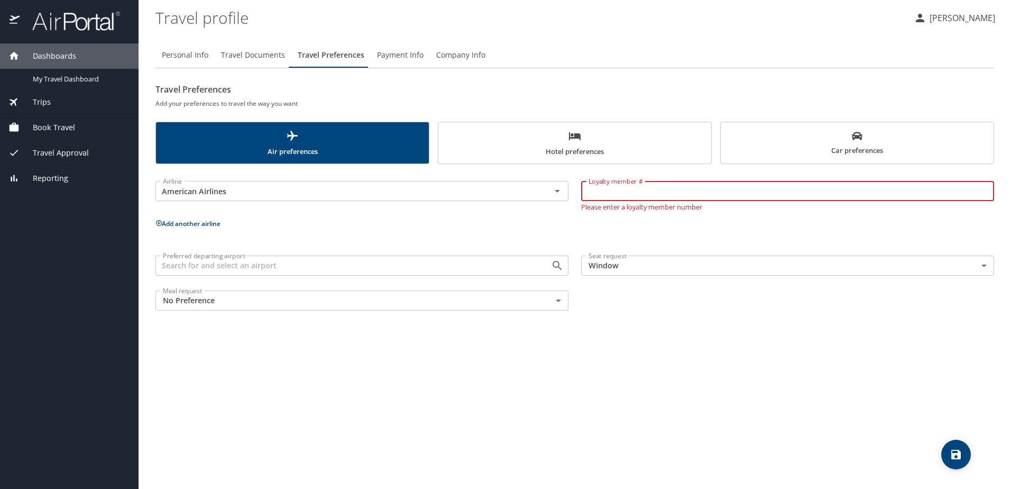
click at [634, 183] on input "Loyalty member #" at bounding box center [787, 191] width 413 height 20
click at [584, 211] on div "Loyalty member # Loyalty member # Please enter a loyalty member number" at bounding box center [788, 193] width 426 height 47
click at [556, 266] on icon "Open" at bounding box center [556, 265] width 9 height 9
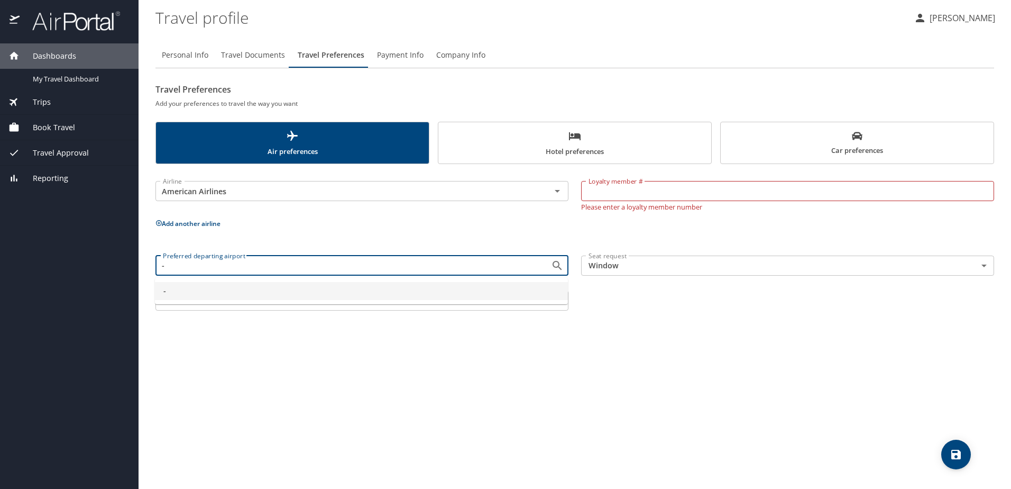
click at [343, 207] on div "Airline American Airlines Airline" at bounding box center [362, 193] width 426 height 47
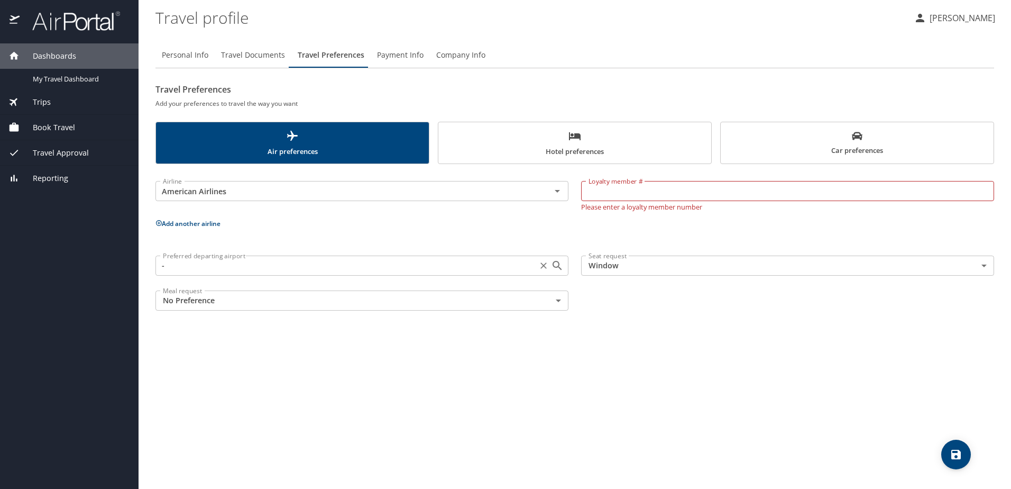
click at [284, 262] on input "-" at bounding box center [346, 266] width 375 height 14
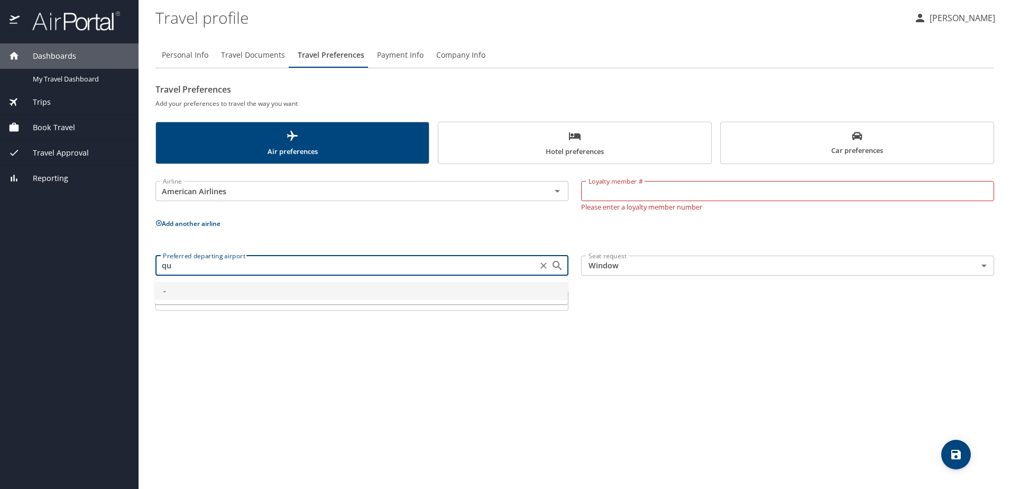
type input "q"
type input "-"
click at [667, 355] on div "Personal Info Travel Documents Travel Preferences Payment Info Company Info Tra…" at bounding box center [574, 261] width 839 height 455
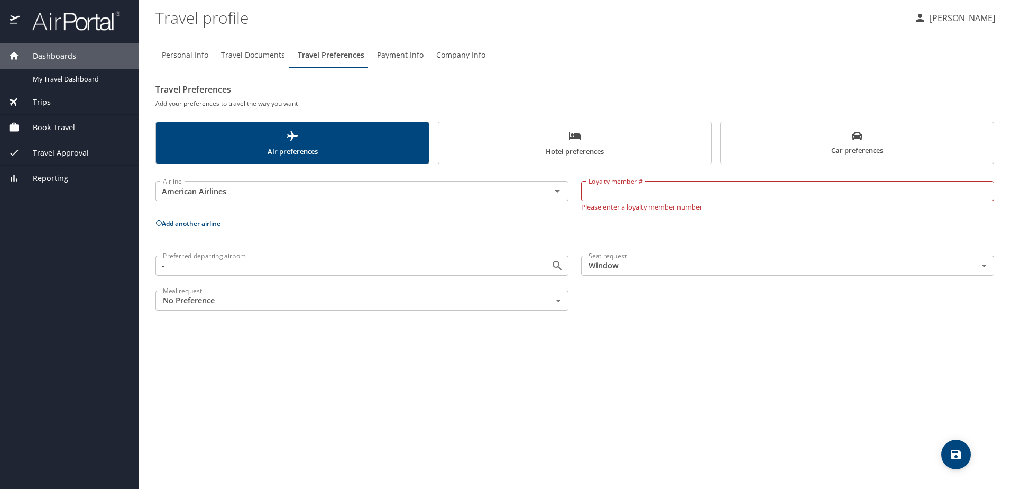
click at [558, 304] on body "Dashboards My Travel Dashboard Trips Current / Future Trips Past Trips Trips Mi…" at bounding box center [505, 244] width 1011 height 489
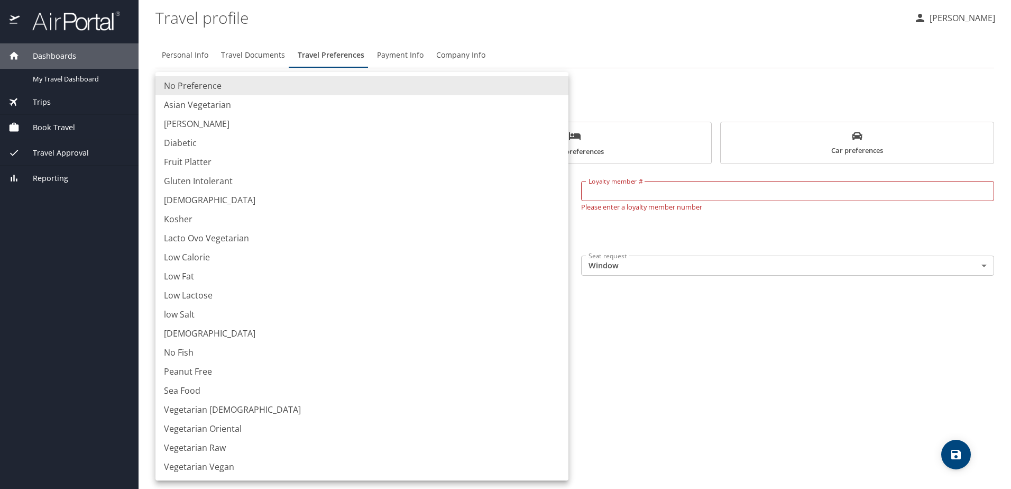
click at [652, 309] on div at bounding box center [505, 244] width 1011 height 489
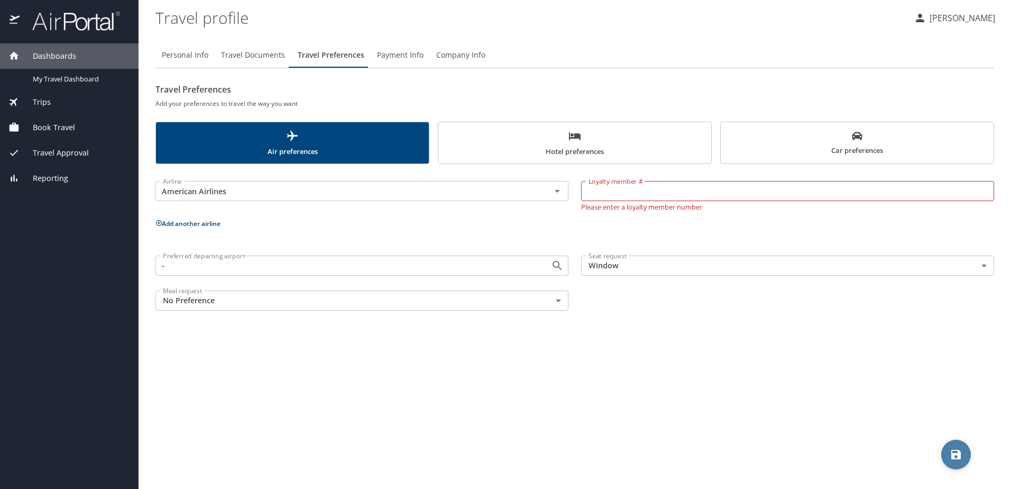
click at [953, 449] on icon "save" at bounding box center [956, 454] width 13 height 13
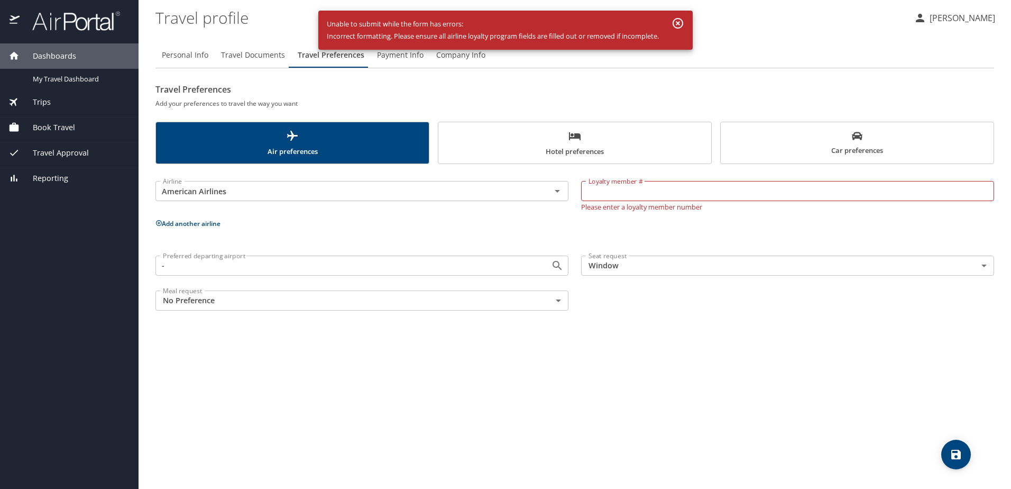
click at [808, 401] on div "Personal Info Travel Documents Travel Preferences Payment Info Company Info Tra…" at bounding box center [574, 261] width 839 height 455
click at [604, 194] on input "Loyalty member #" at bounding box center [787, 191] width 413 height 20
paste input "FE87A58"
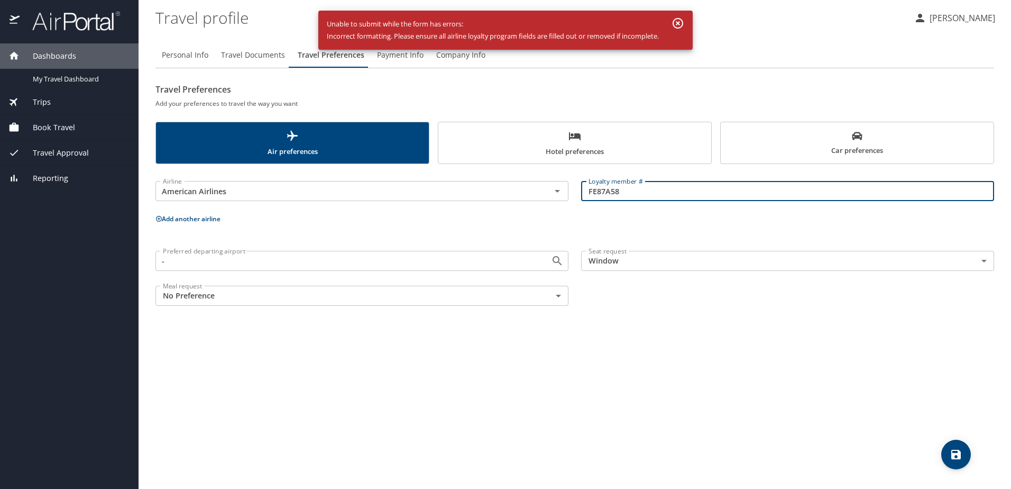
click at [590, 194] on input "FE87A58" at bounding box center [787, 191] width 413 height 20
type input "FE87A58"
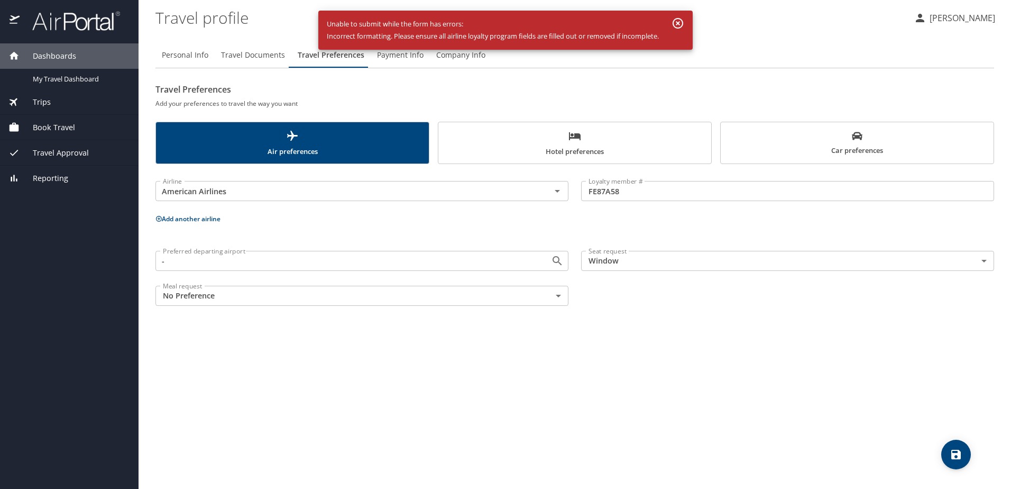
click at [555, 424] on div "Personal Info Travel Documents Travel Preferences Payment Info Company Info Tra…" at bounding box center [574, 261] width 839 height 455
click at [967, 458] on span "save" at bounding box center [956, 454] width 30 height 13
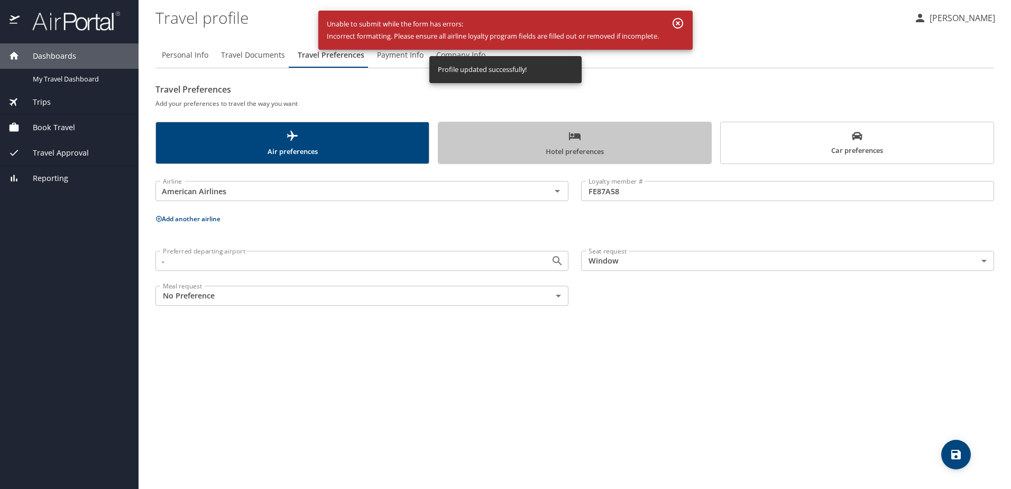
click at [567, 155] on span "Hotel preferences" at bounding box center [575, 144] width 260 height 28
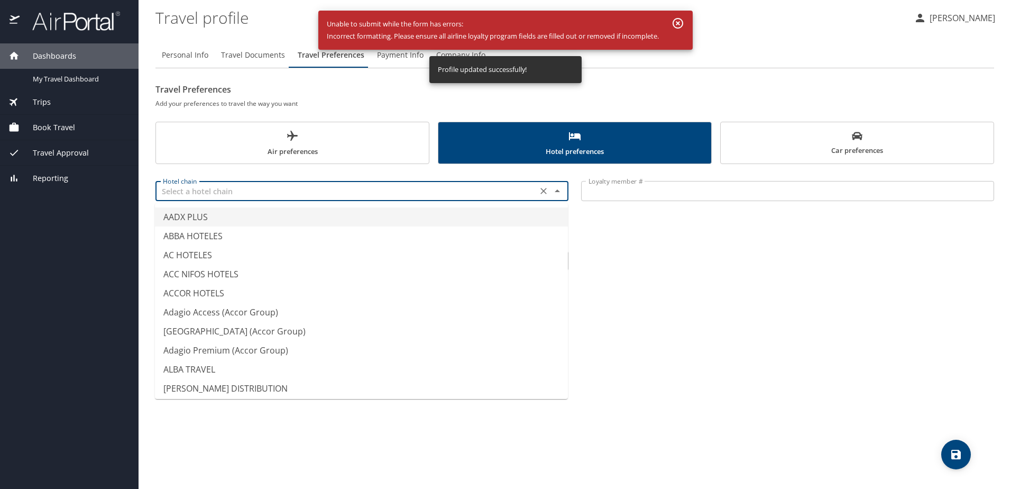
click at [511, 190] on input "text" at bounding box center [346, 191] width 375 height 14
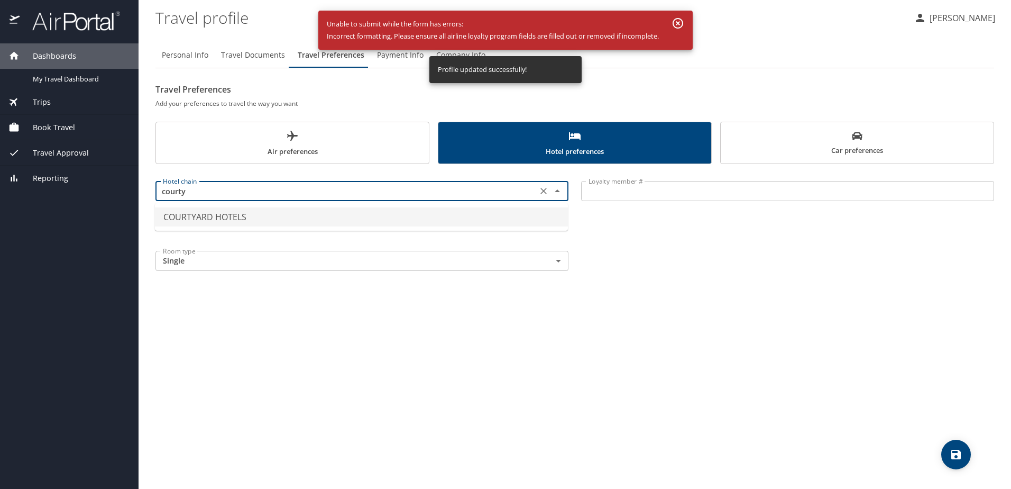
click at [528, 216] on li "COURTYARD HOTELS" at bounding box center [361, 216] width 413 height 19
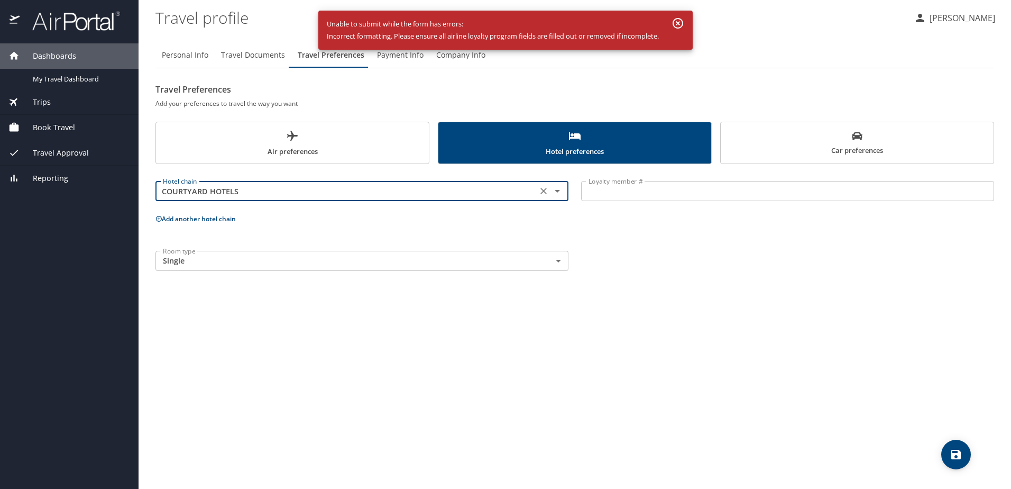
type input "COURTYARD HOTELS"
click at [629, 256] on div "Room type Single Single Room type" at bounding box center [574, 260] width 851 height 33
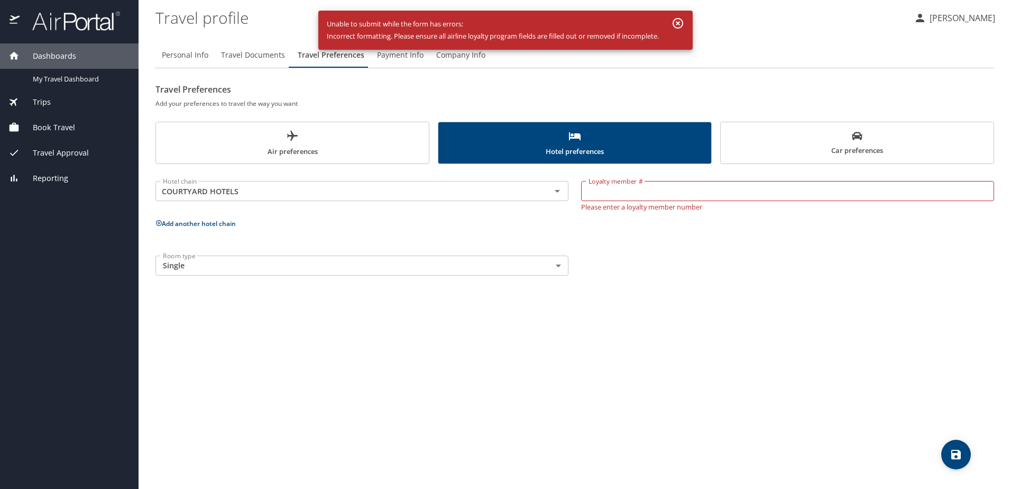
click at [555, 264] on body "Dashboards My Travel Dashboard Trips Current / Future Trips Past Trips Trips Mi…" at bounding box center [505, 244] width 1011 height 489
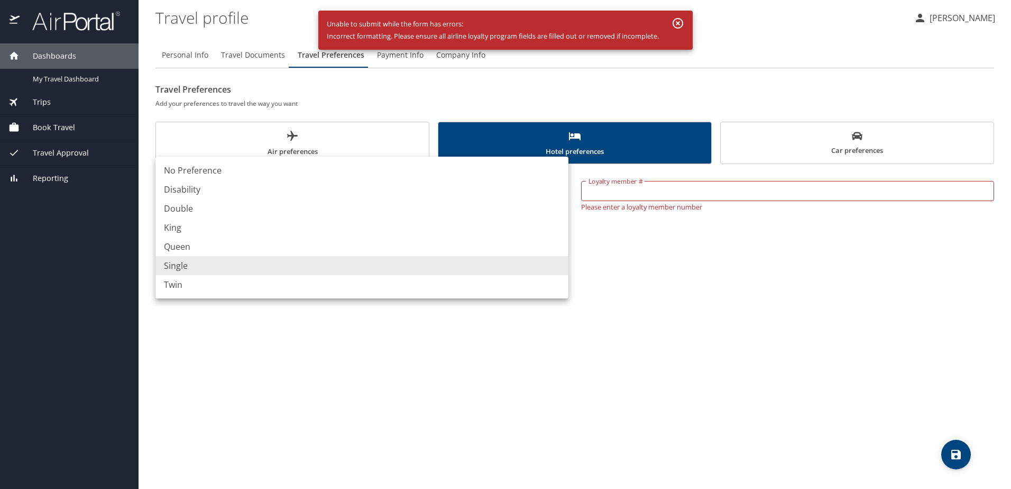
click at [729, 269] on div at bounding box center [505, 244] width 1011 height 489
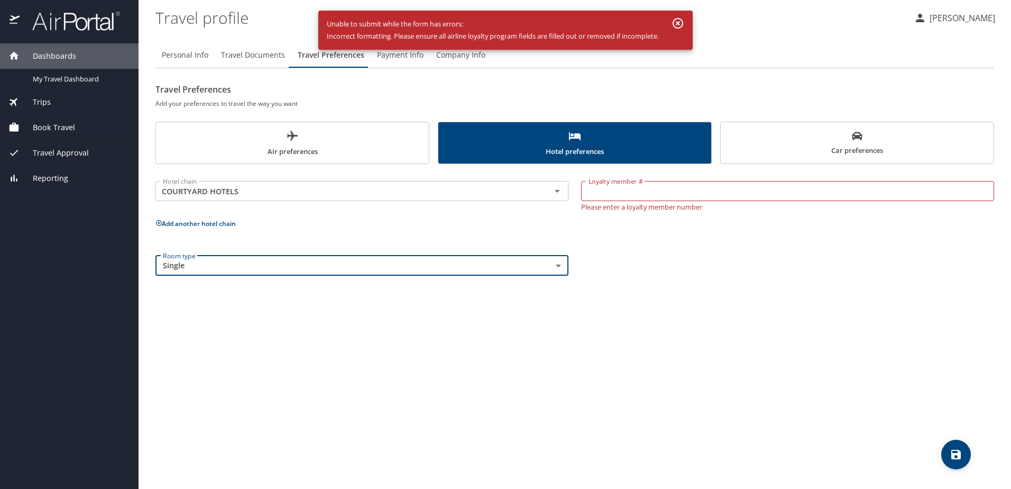
click at [833, 135] on span "Car preferences" at bounding box center [857, 144] width 260 height 26
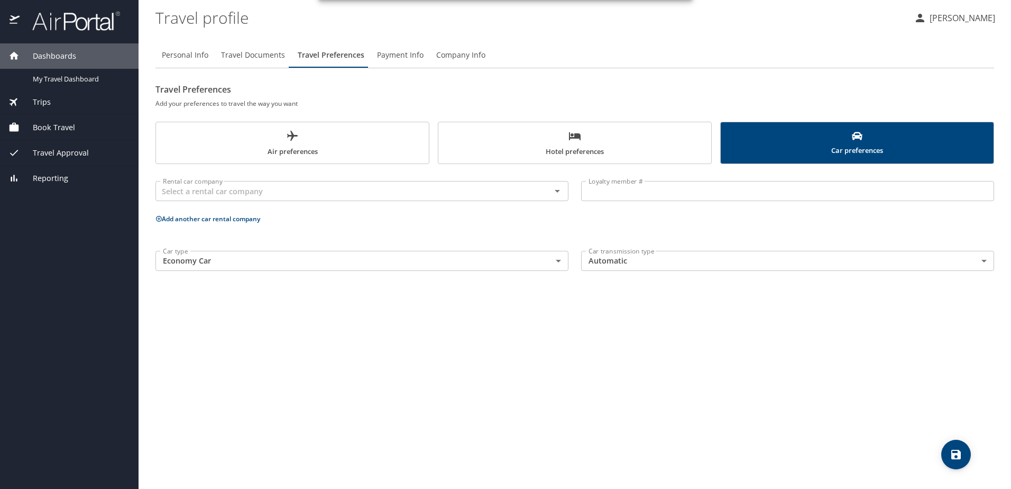
click at [582, 160] on button "Hotel preferences" at bounding box center [575, 143] width 274 height 42
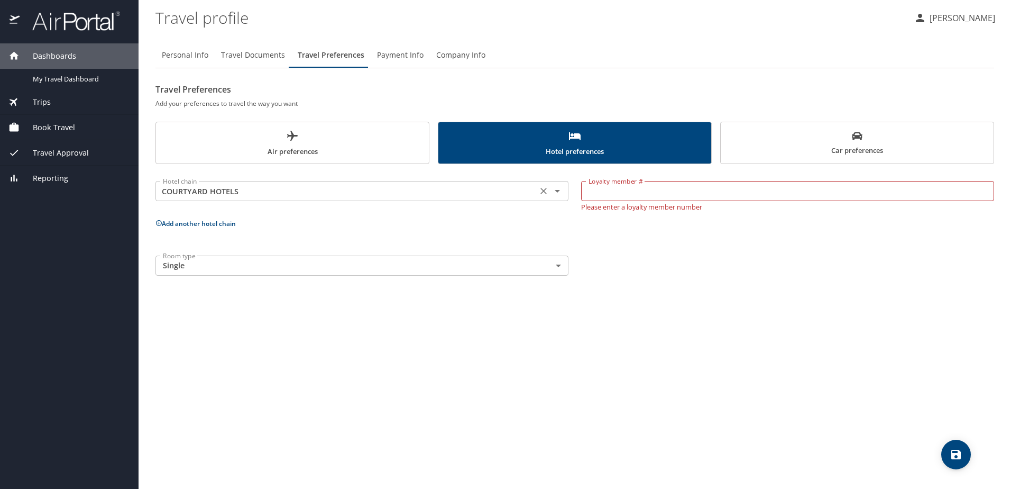
click at [260, 190] on input "COURTYARD HOTELS" at bounding box center [346, 191] width 375 height 14
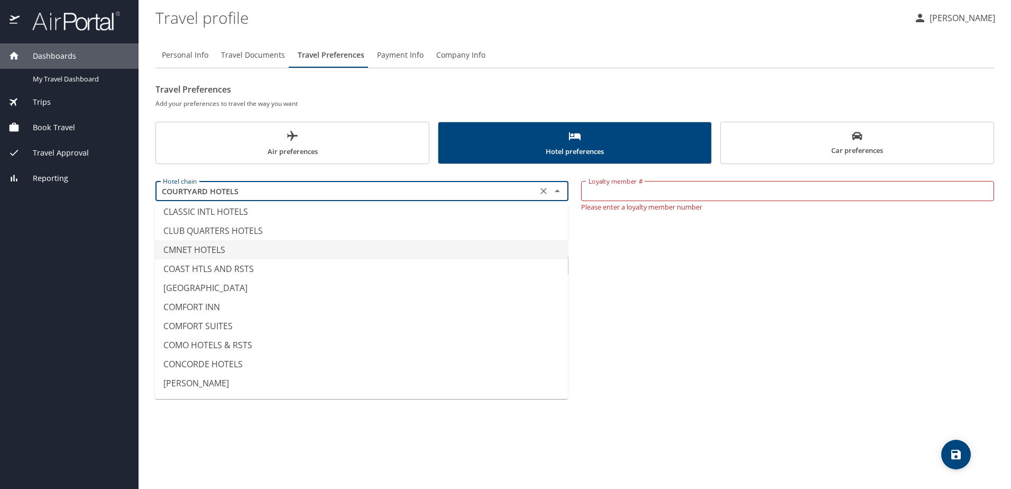
scroll to position [0, 0]
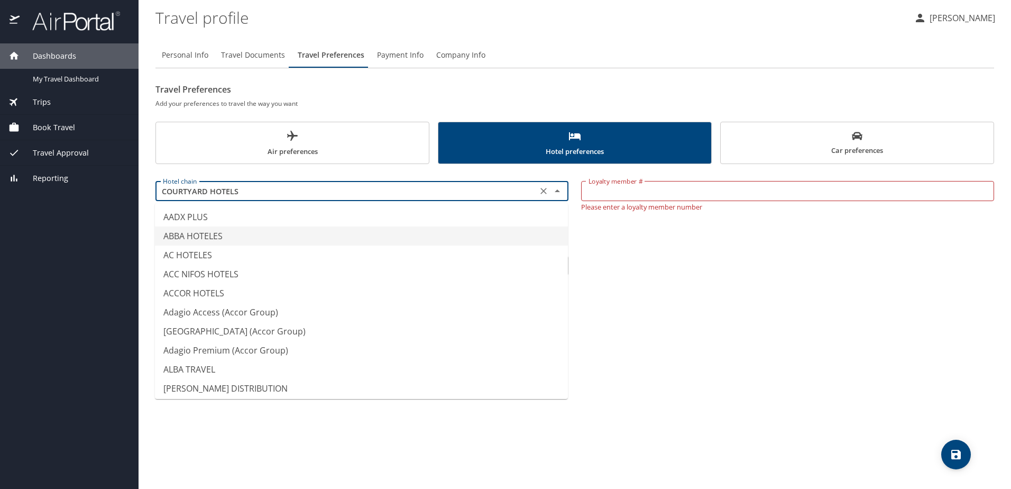
type input "ABBA HOTELES"
click at [749, 275] on div "Room type Single Single Room type" at bounding box center [574, 265] width 851 height 33
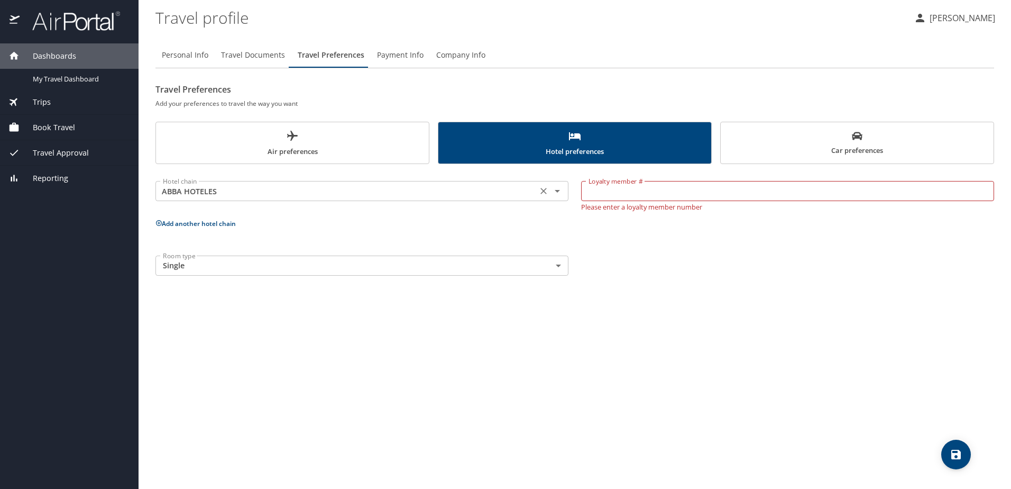
click at [430, 200] on div "ABBA HOTELES Hotel chain" at bounding box center [361, 191] width 413 height 20
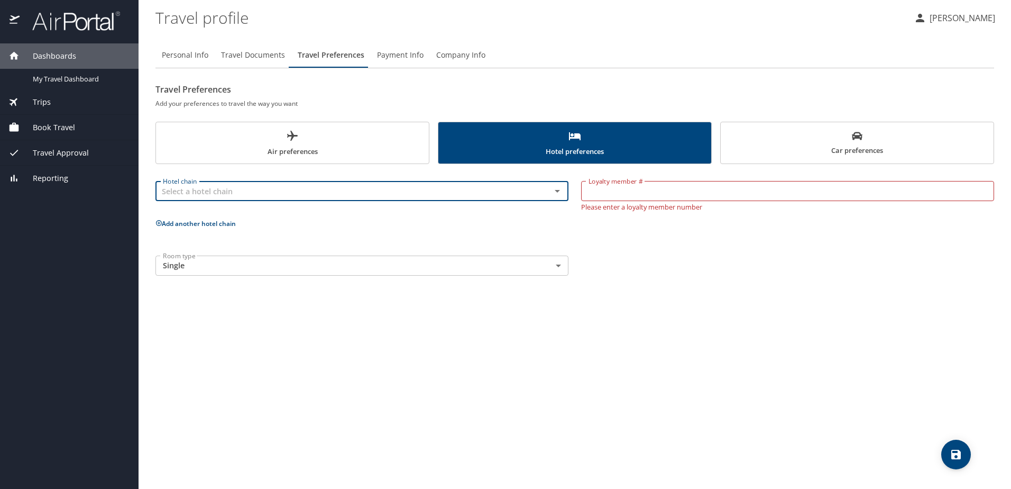
click at [569, 362] on div "Personal Info Travel Documents Travel Preferences Payment Info Company Info Tra…" at bounding box center [574, 261] width 839 height 455
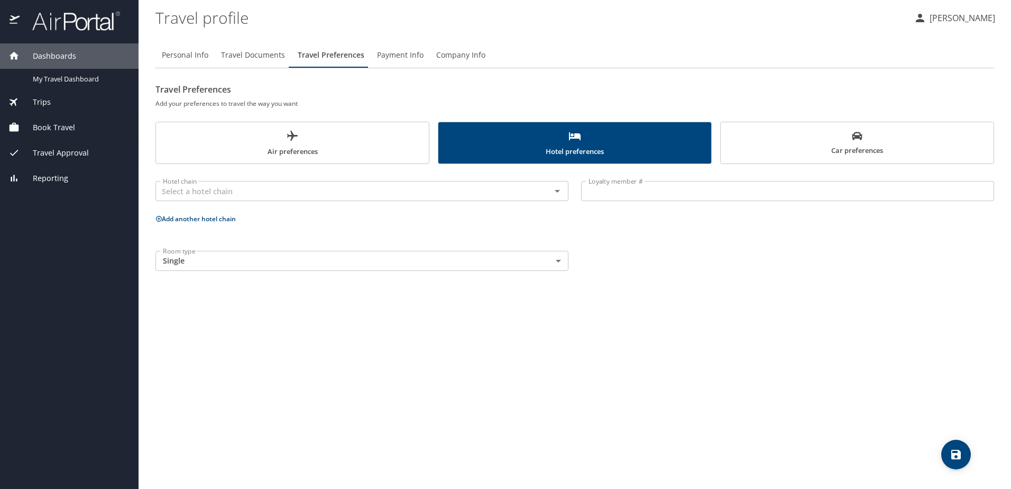
click at [953, 456] on icon "save" at bounding box center [956, 454] width 10 height 10
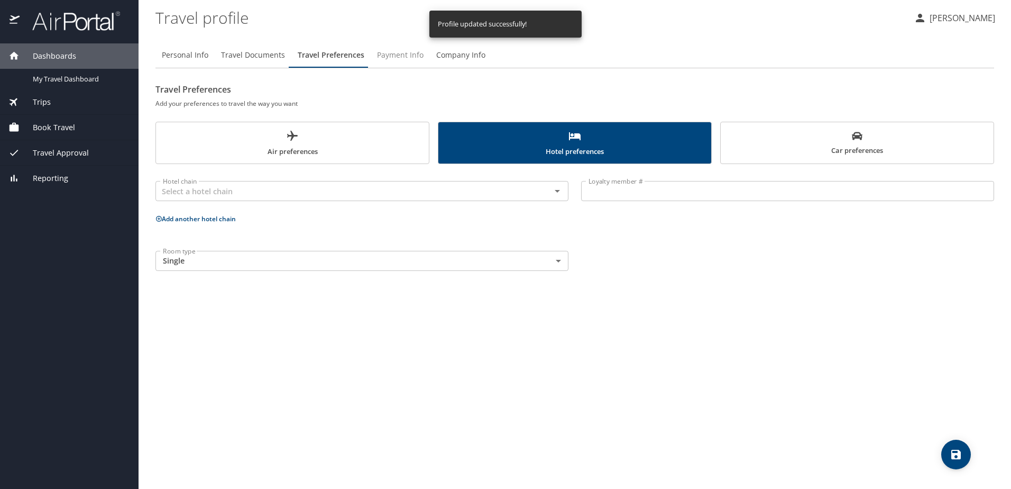
drag, startPoint x: 382, startPoint y: 45, endPoint x: 385, endPoint y: 57, distance: 11.5
click at [382, 49] on button "Payment Info" at bounding box center [400, 54] width 59 height 25
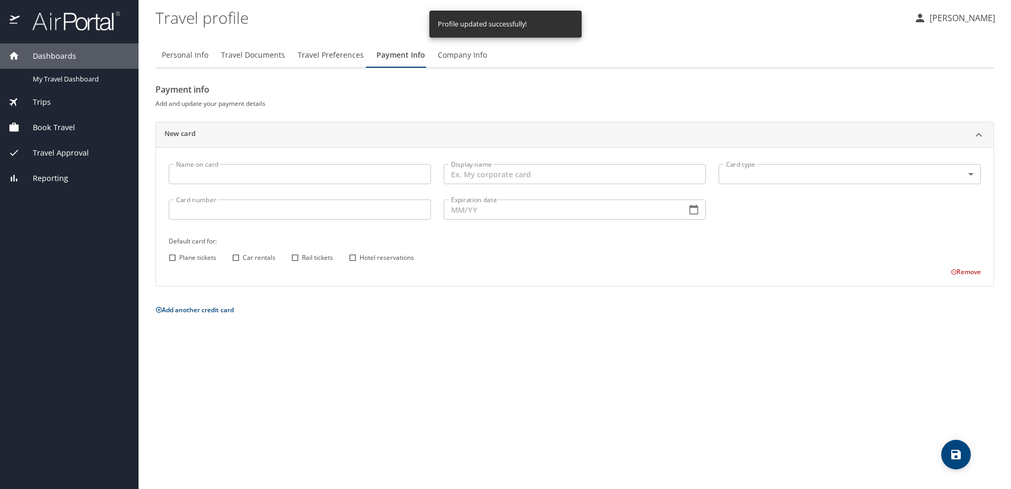
click at [457, 58] on span "Company Info" at bounding box center [462, 55] width 49 height 13
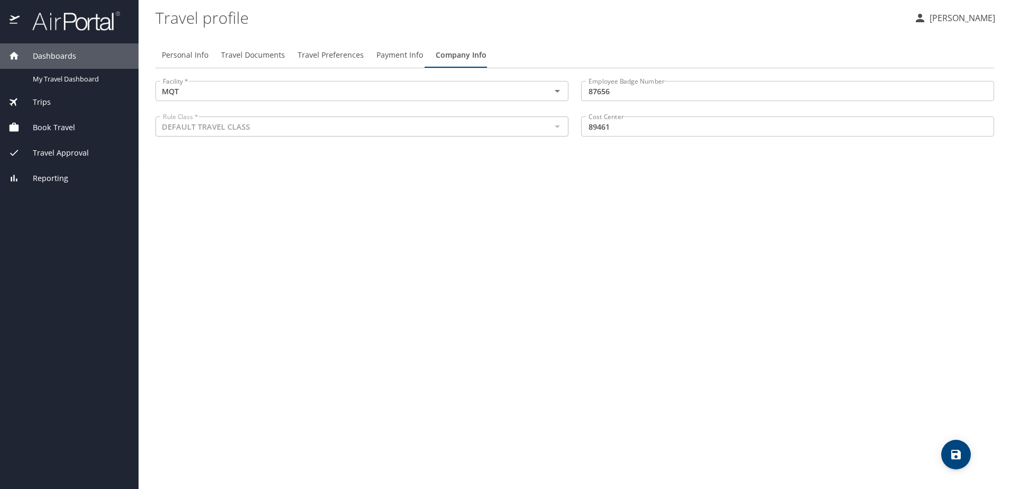
click at [183, 58] on span "Personal Info" at bounding box center [185, 55] width 47 height 13
select select "MX"
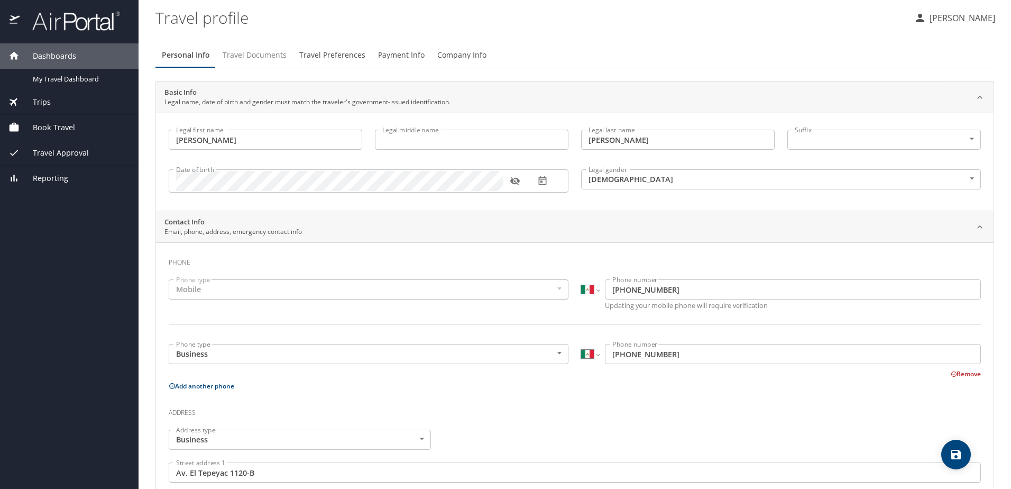
click at [262, 49] on span "Travel Documents" at bounding box center [255, 55] width 64 height 13
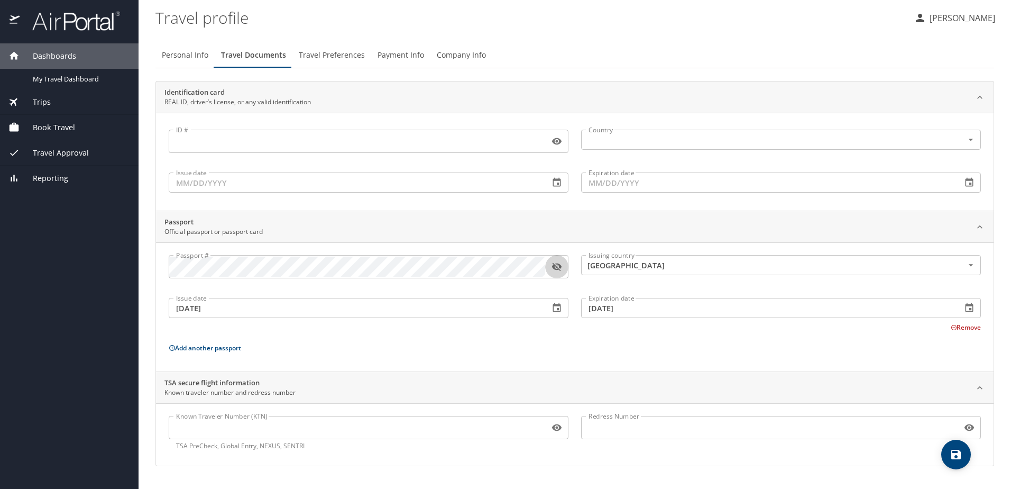
click at [548, 268] on button "button" at bounding box center [556, 266] width 23 height 23
click at [194, 54] on span "Personal Info" at bounding box center [185, 55] width 47 height 13
select select "MX"
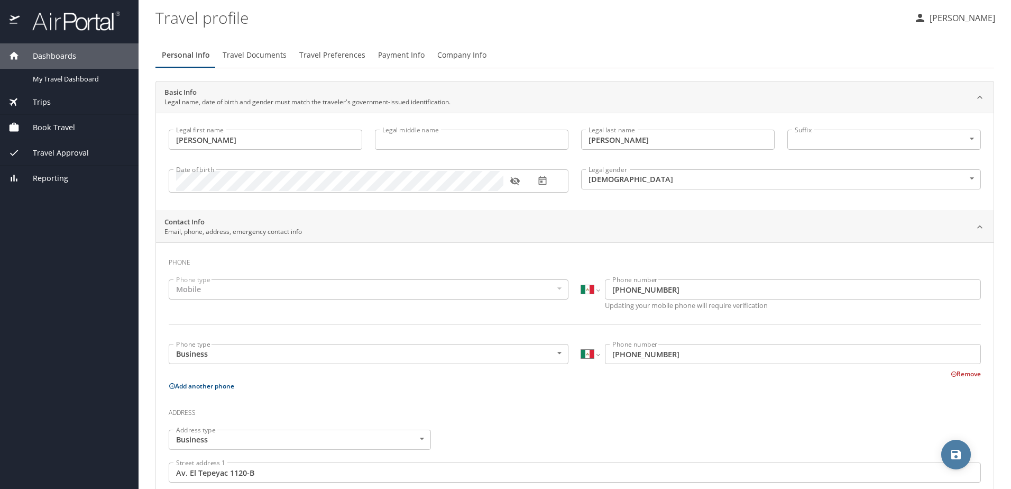
click at [947, 456] on span "save" at bounding box center [956, 454] width 30 height 13
select select "MX"
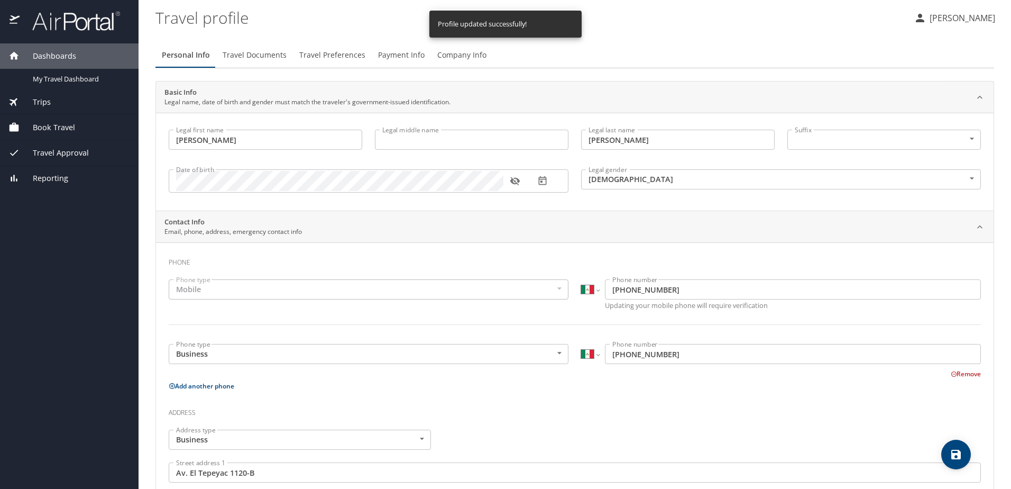
select select "MX"
click at [934, 21] on p "[PERSON_NAME]" at bounding box center [960, 18] width 69 height 13
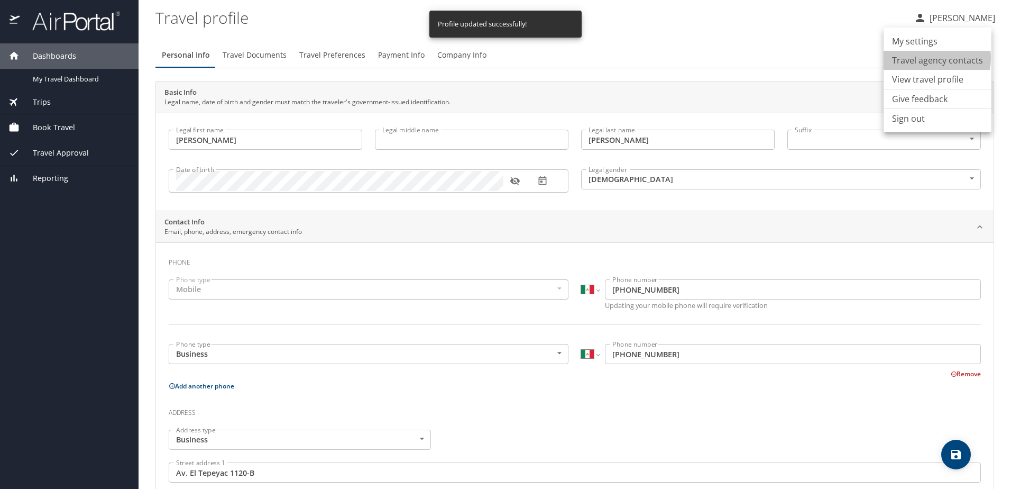
click at [930, 58] on li "Travel agency contacts" at bounding box center [937, 60] width 108 height 19
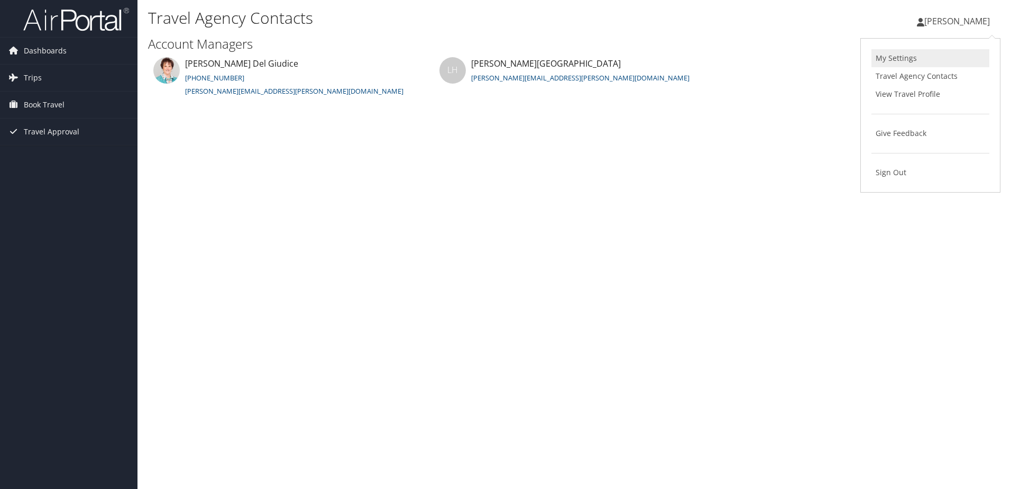
click at [919, 64] on link "My Settings" at bounding box center [930, 58] width 118 height 18
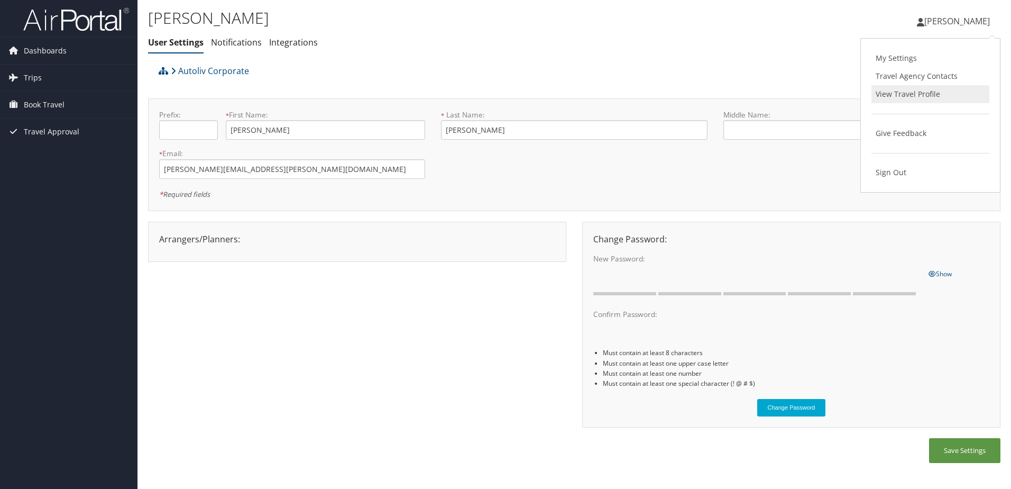
click at [906, 99] on link "View Travel Profile" at bounding box center [930, 94] width 118 height 18
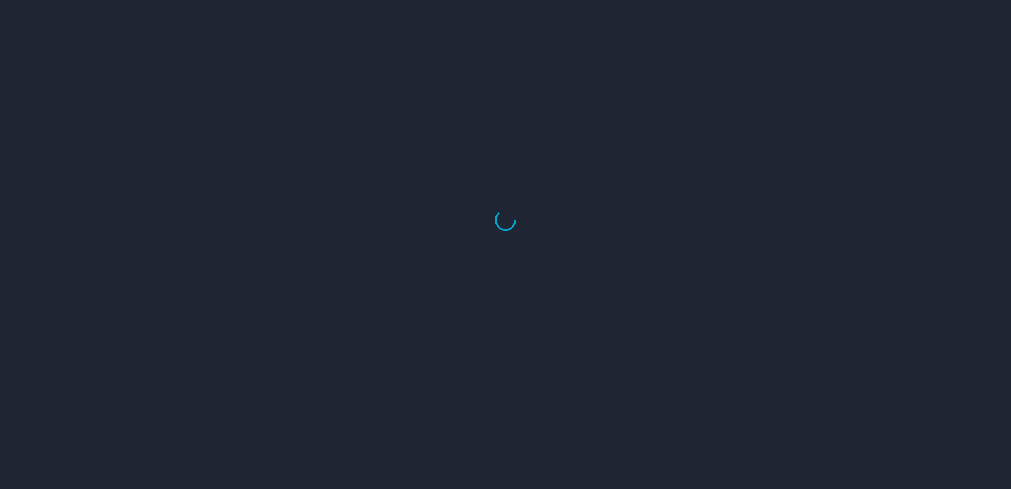
select select "US"
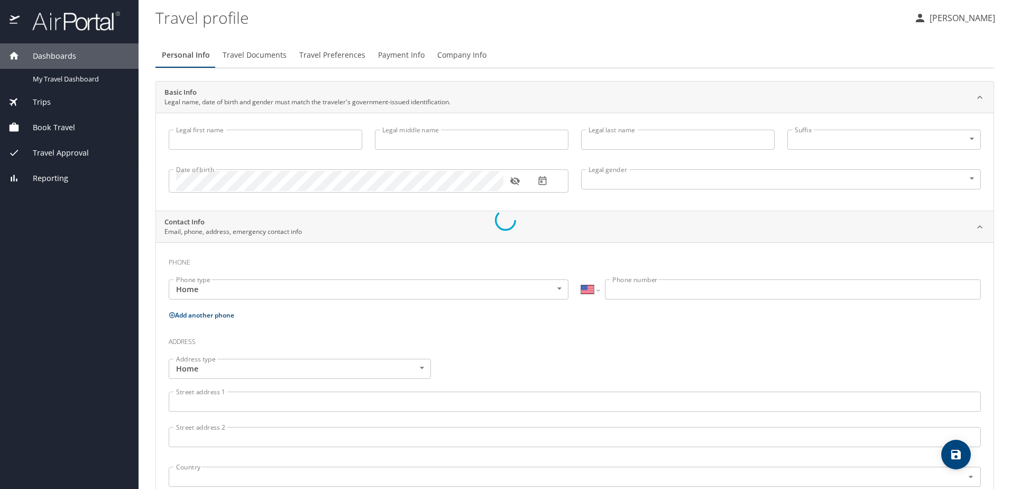
type input "[PERSON_NAME]"
type input "Male"
type input "Kenia"
type input "Barraza"
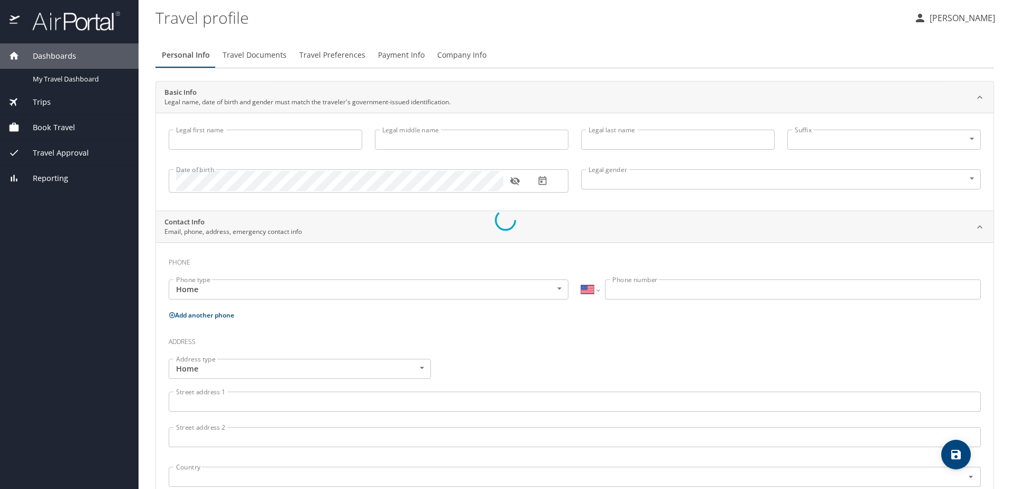
select select "MX"
type input "667 191 5437"
select select "MX"
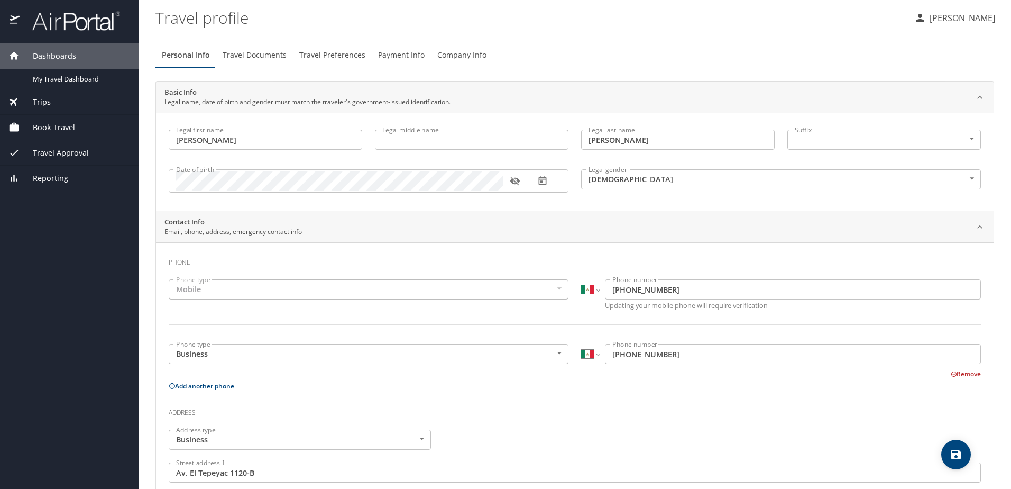
click at [256, 56] on span "Travel Documents" at bounding box center [255, 55] width 64 height 13
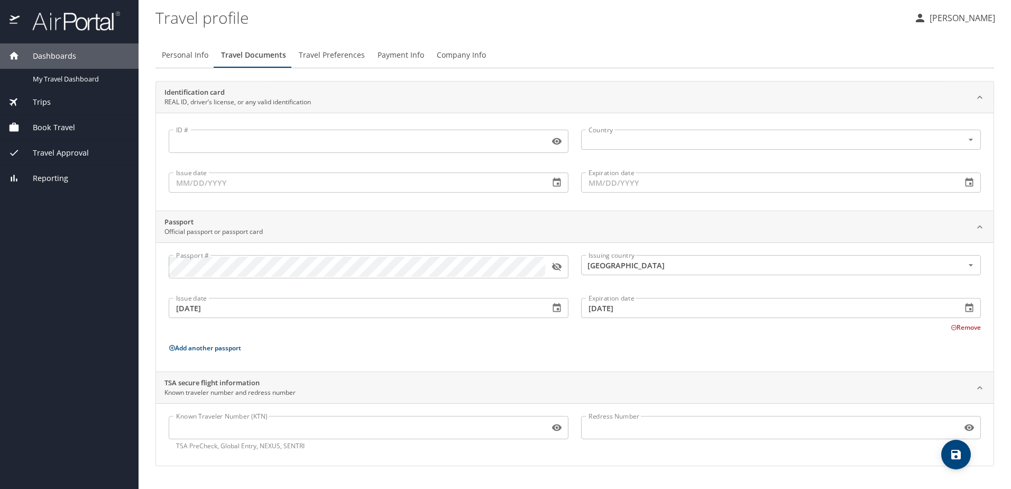
click at [555, 263] on icon "button" at bounding box center [556, 266] width 11 height 11
